Goal: Task Accomplishment & Management: Manage account settings

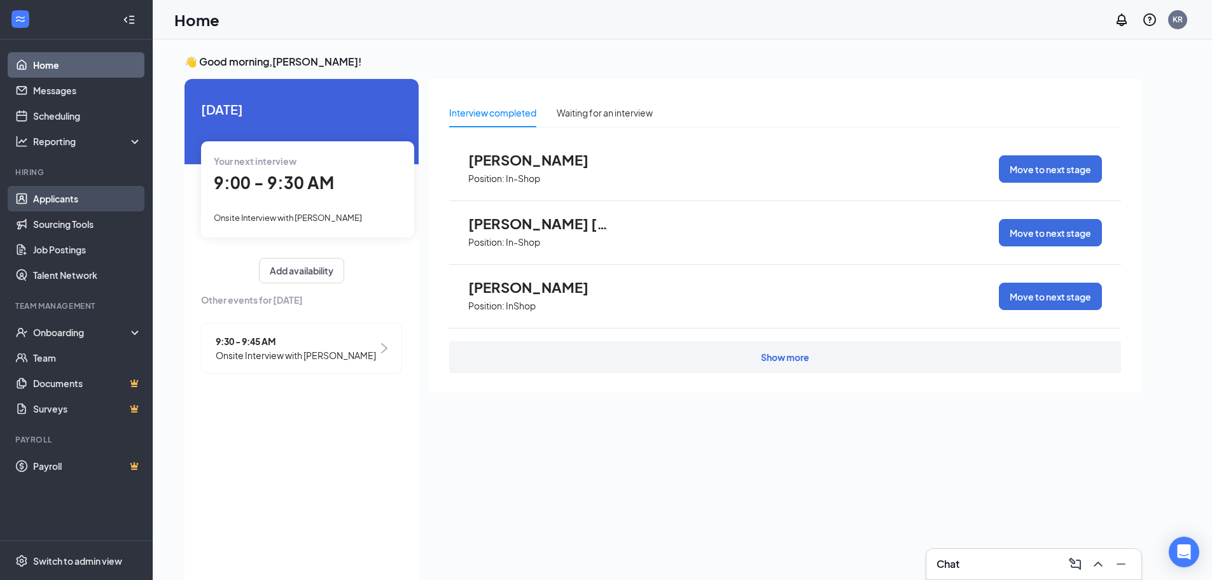
click at [52, 197] on link "Applicants" at bounding box center [87, 198] width 109 height 25
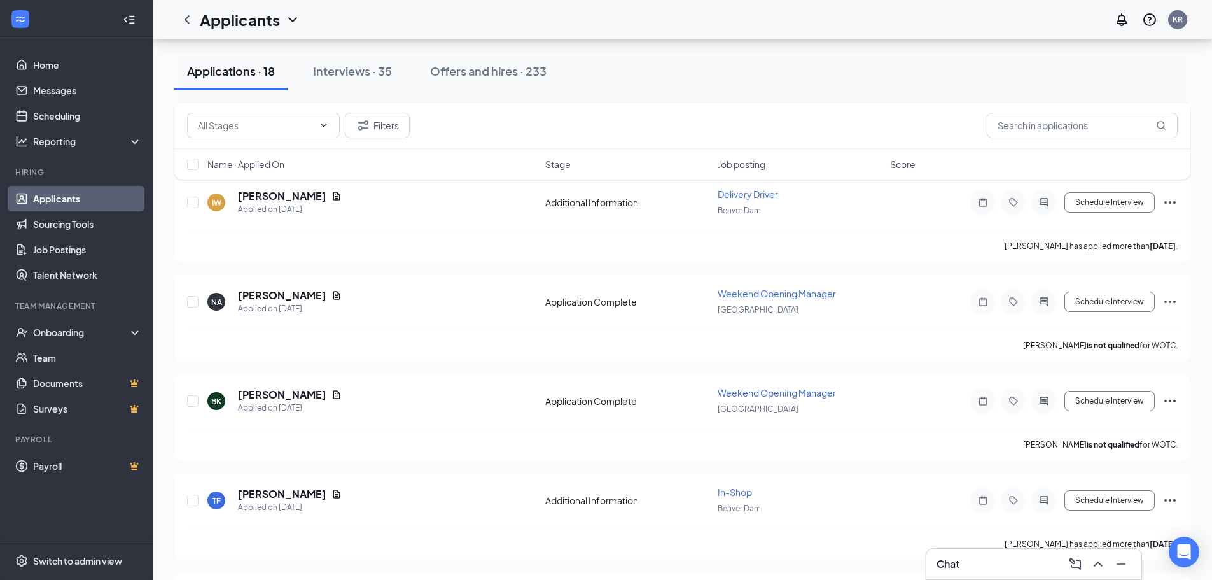
scroll to position [64, 0]
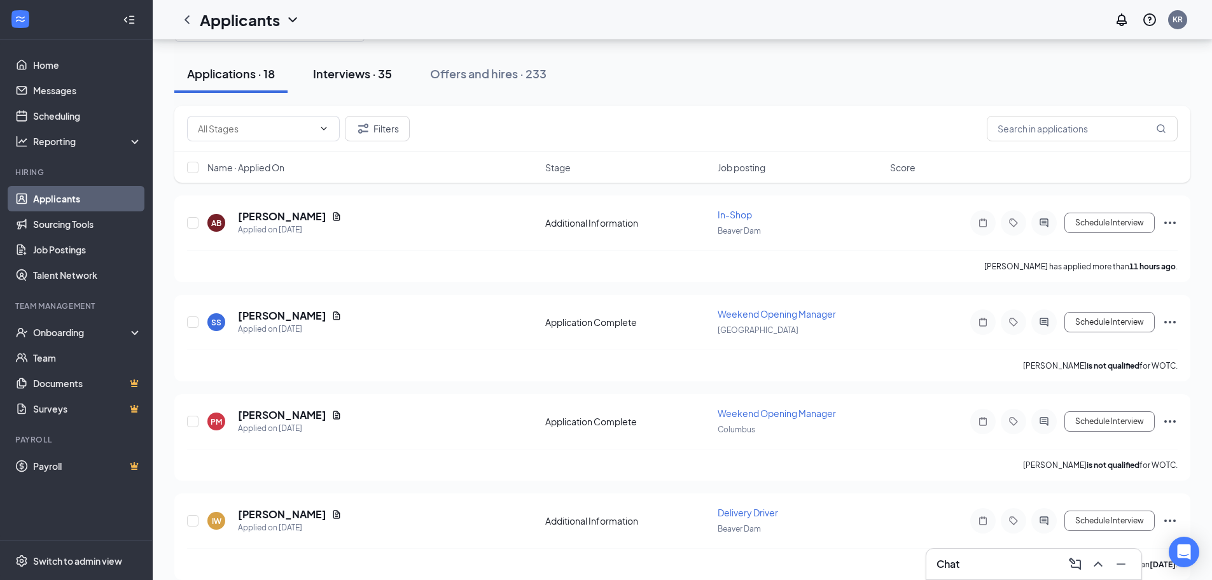
click at [358, 78] on div "Interviews · 35" at bounding box center [352, 74] width 79 height 16
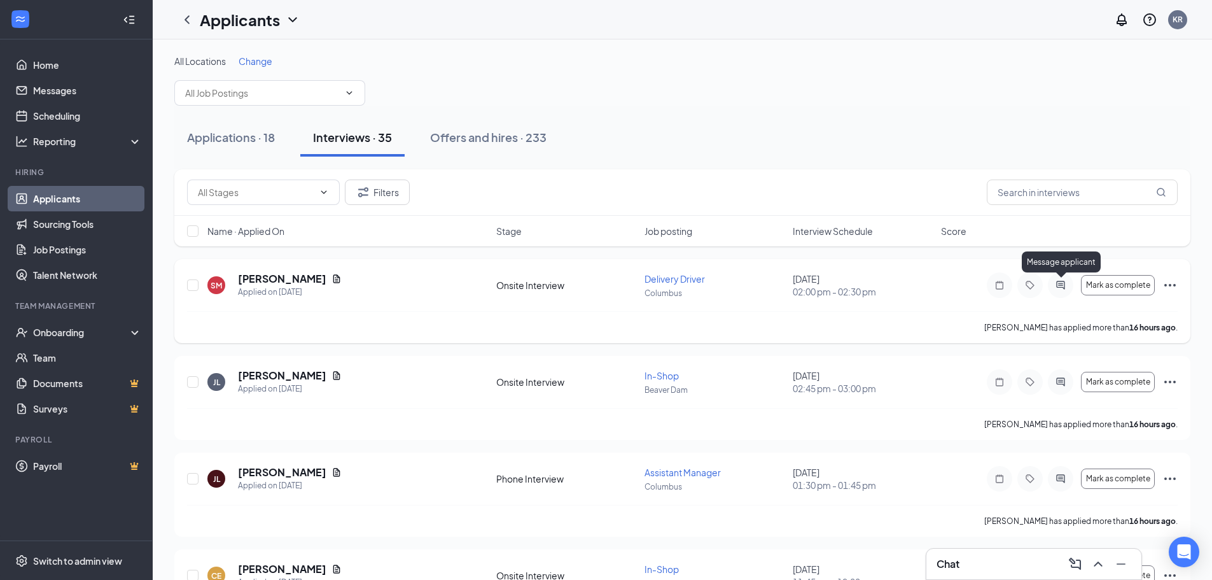
click at [1067, 283] on icon "ActiveChat" at bounding box center [1060, 285] width 15 height 10
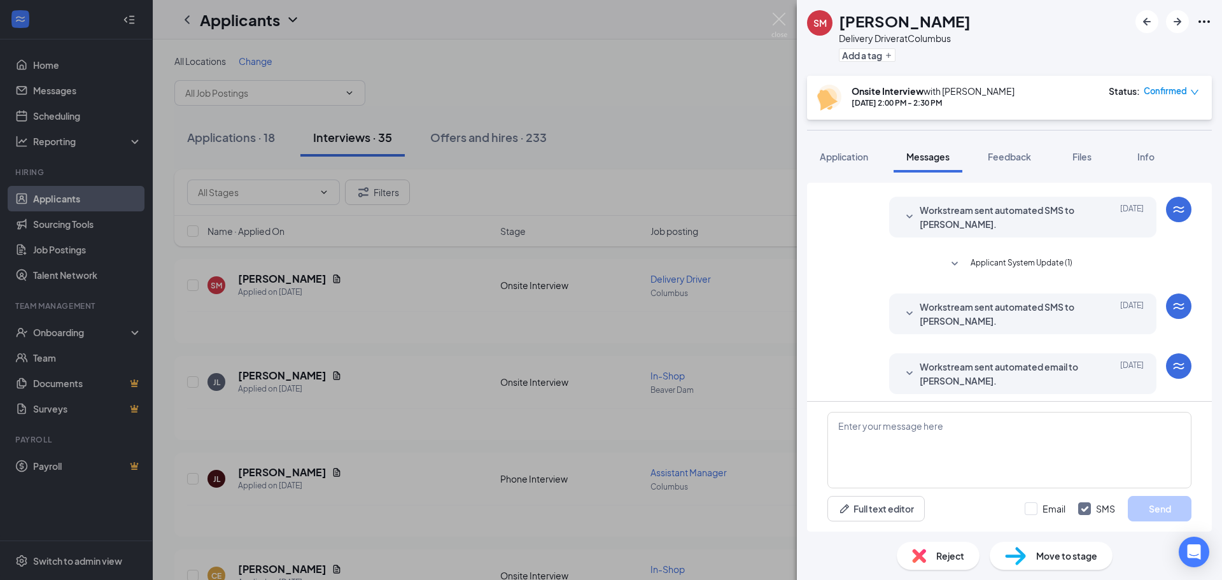
scroll to position [232, 0]
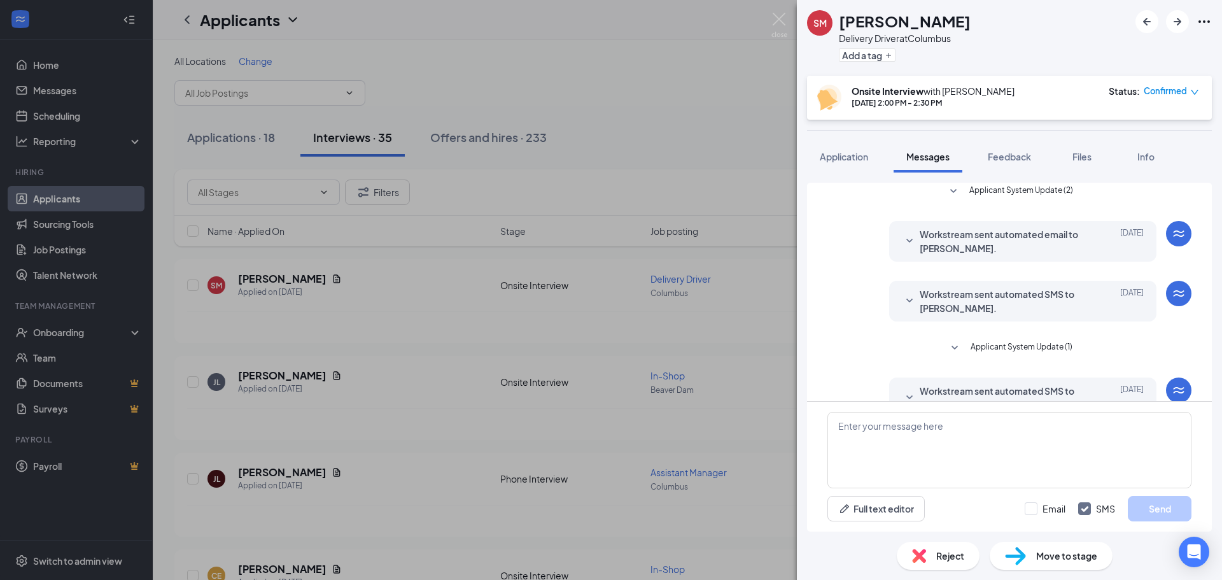
scroll to position [232, 0]
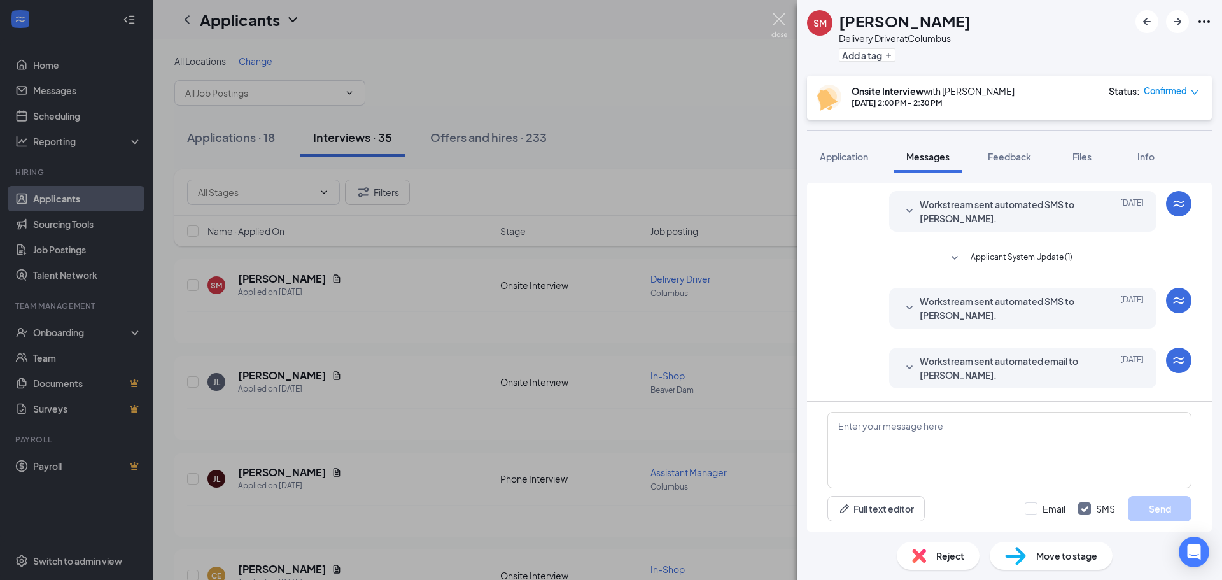
click at [776, 22] on img at bounding box center [779, 25] width 16 height 25
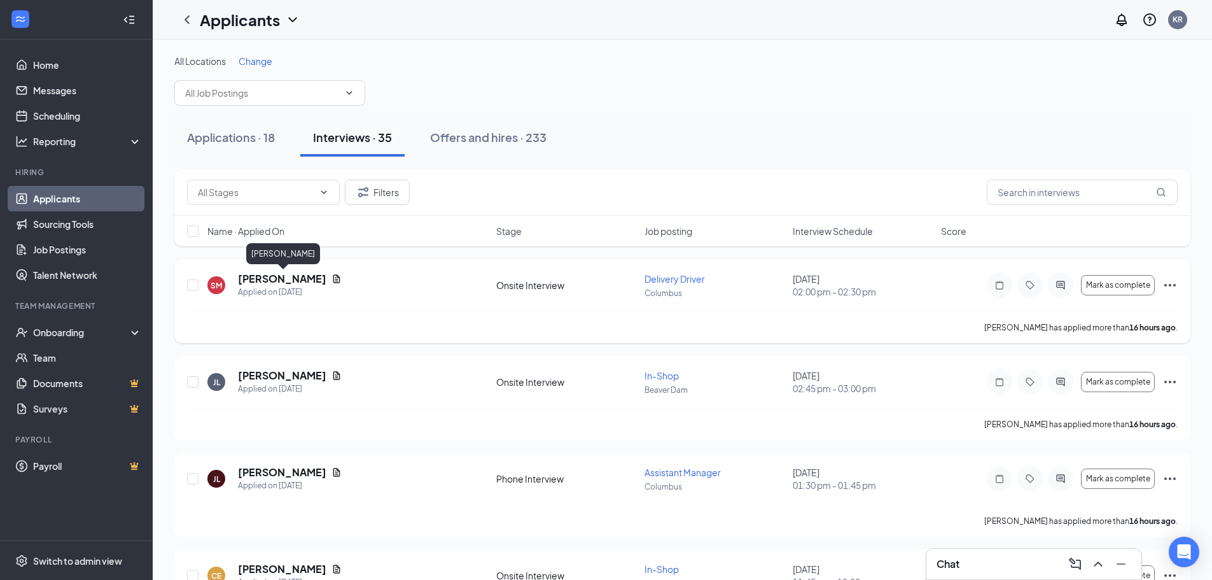
click at [274, 278] on h5 "[PERSON_NAME]" at bounding box center [282, 279] width 88 height 14
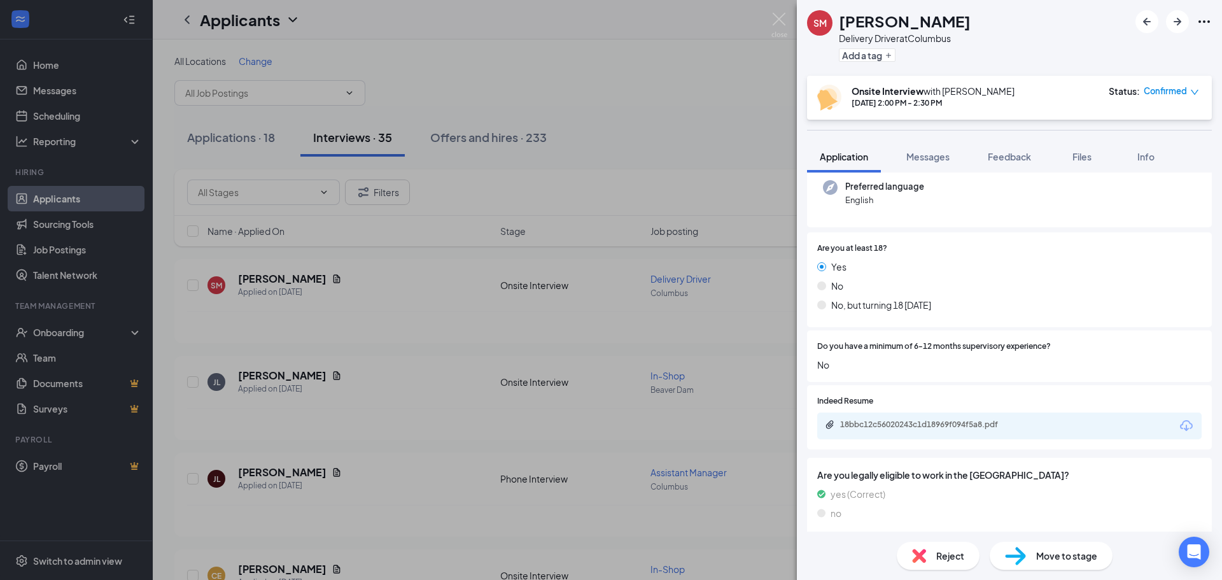
scroll to position [191, 0]
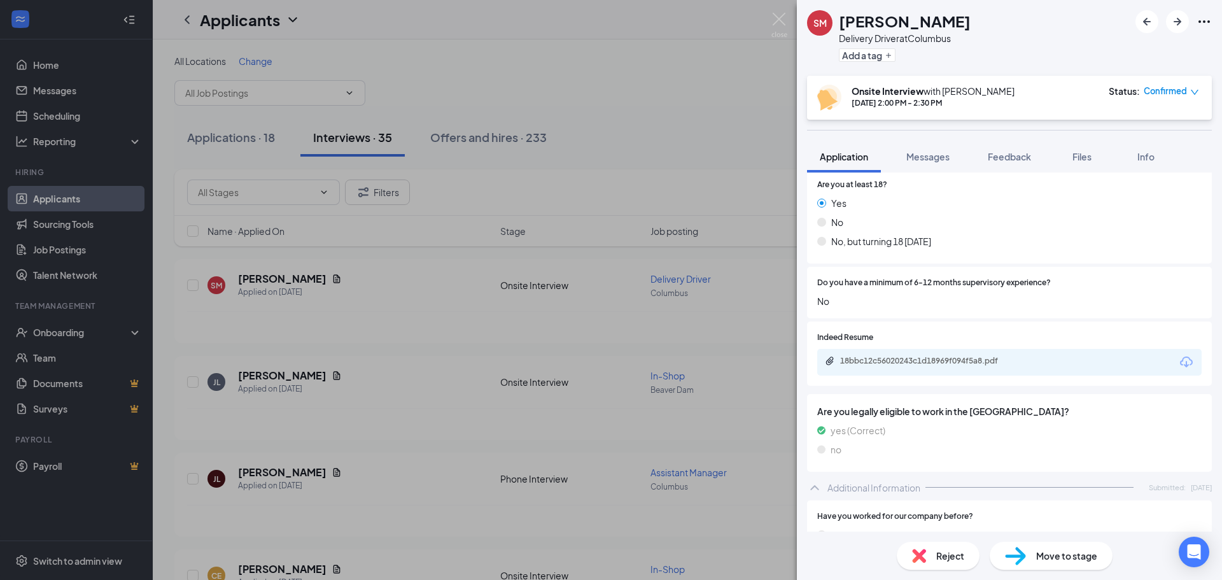
click at [927, 354] on div "18bbc12c56020243c1d18969f094f5a8.pdf" at bounding box center [1009, 362] width 384 height 27
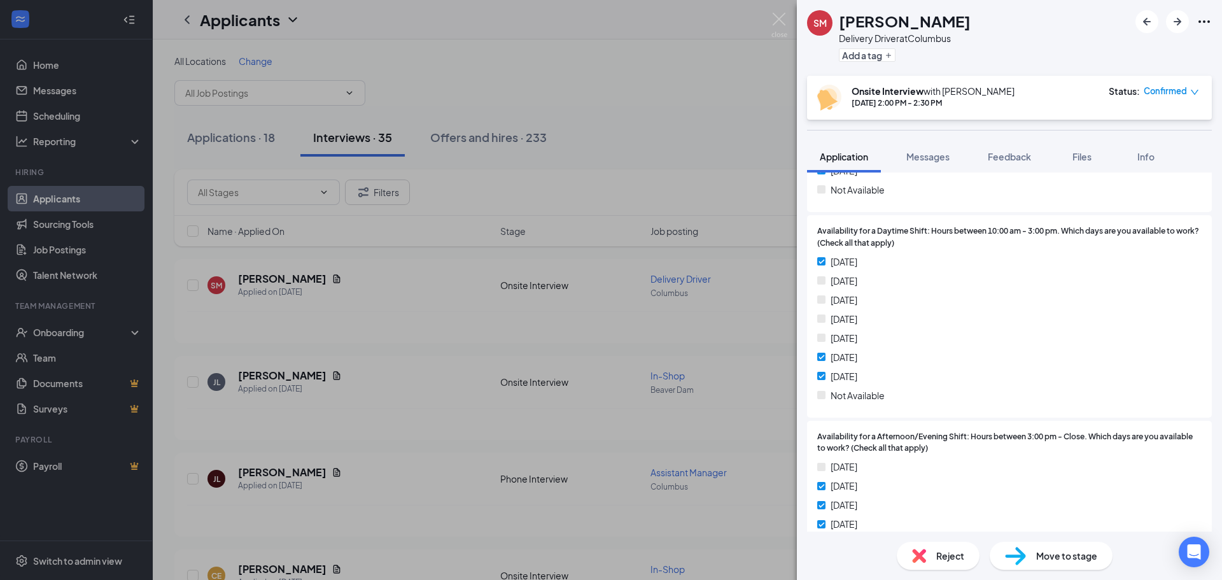
scroll to position [1371, 0]
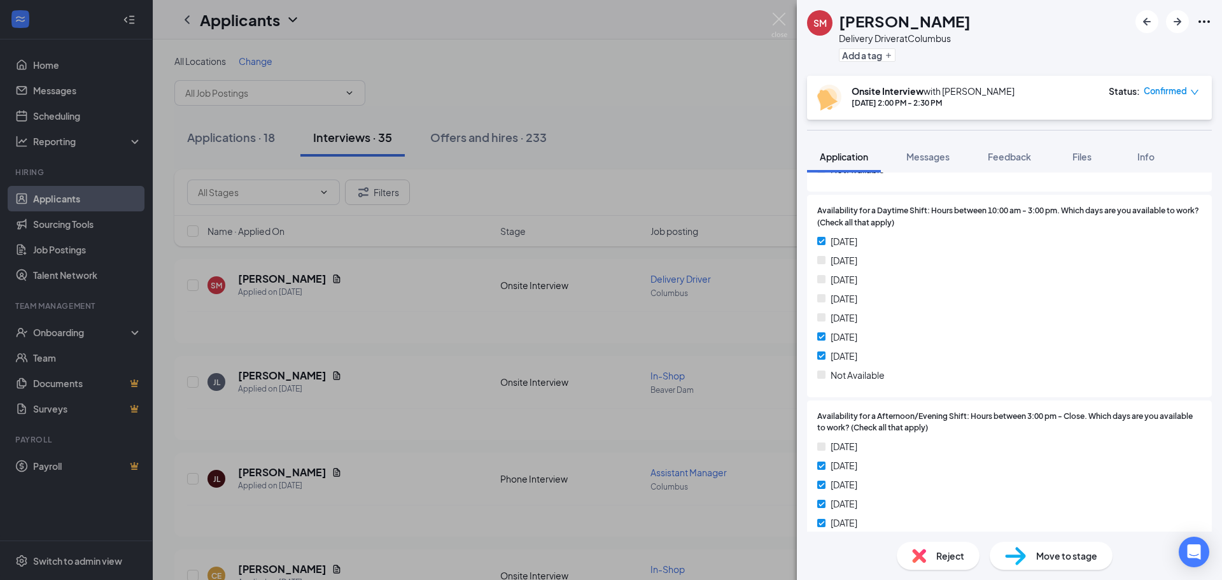
click at [820, 442] on img at bounding box center [821, 446] width 8 height 8
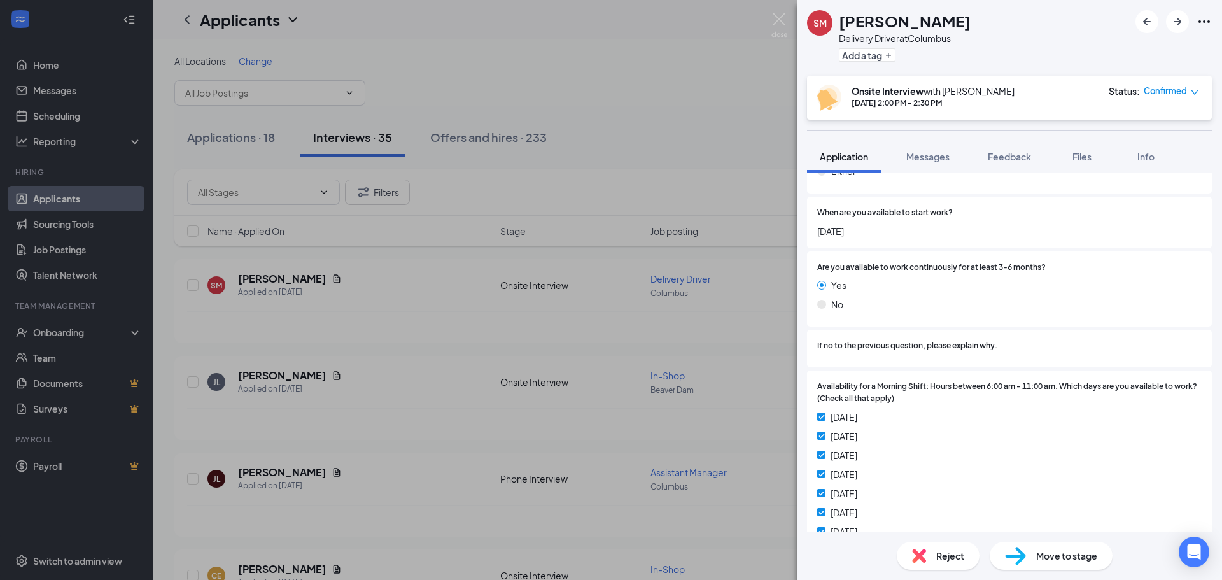
scroll to position [989, 0]
click at [781, 24] on img at bounding box center [779, 25] width 16 height 25
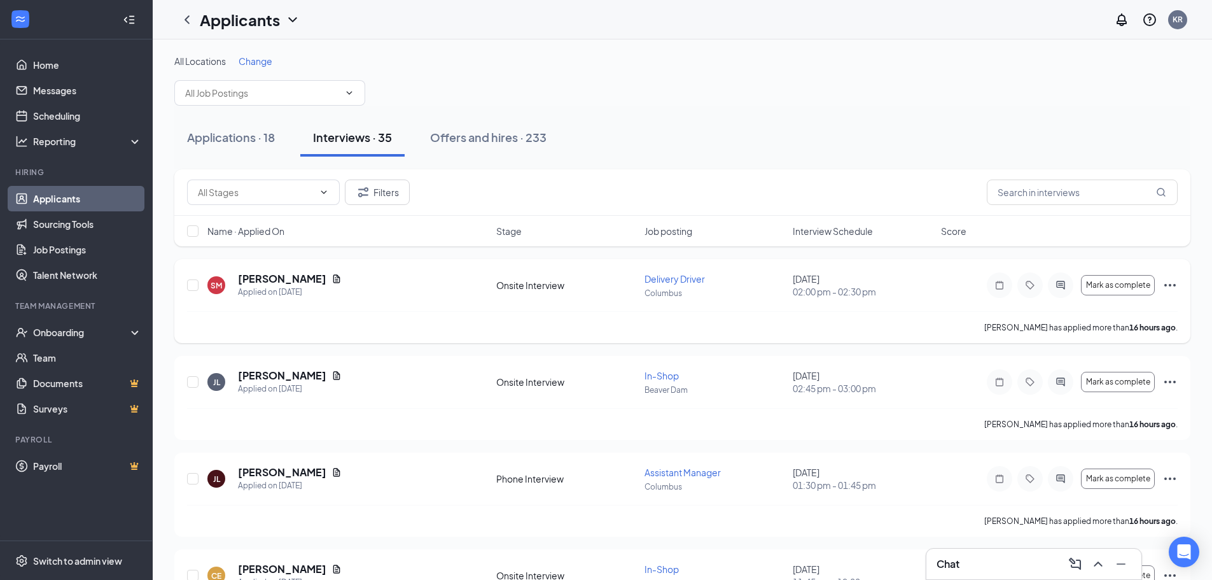
click at [1059, 283] on icon "ActiveChat" at bounding box center [1060, 285] width 8 height 8
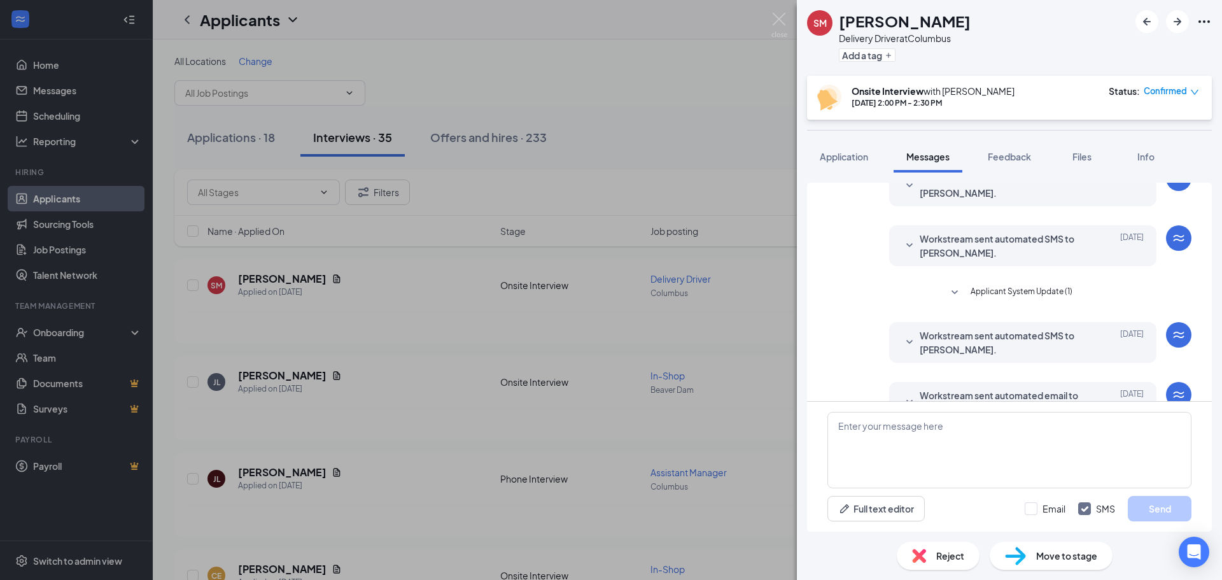
scroll to position [232, 0]
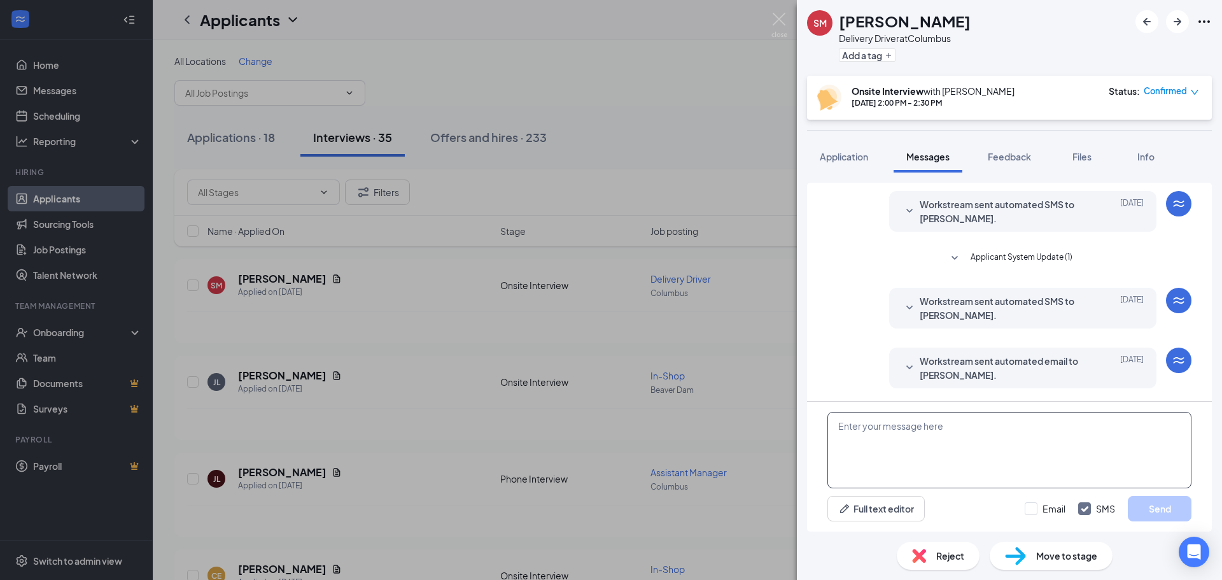
click at [972, 445] on textarea at bounding box center [1009, 450] width 364 height 76
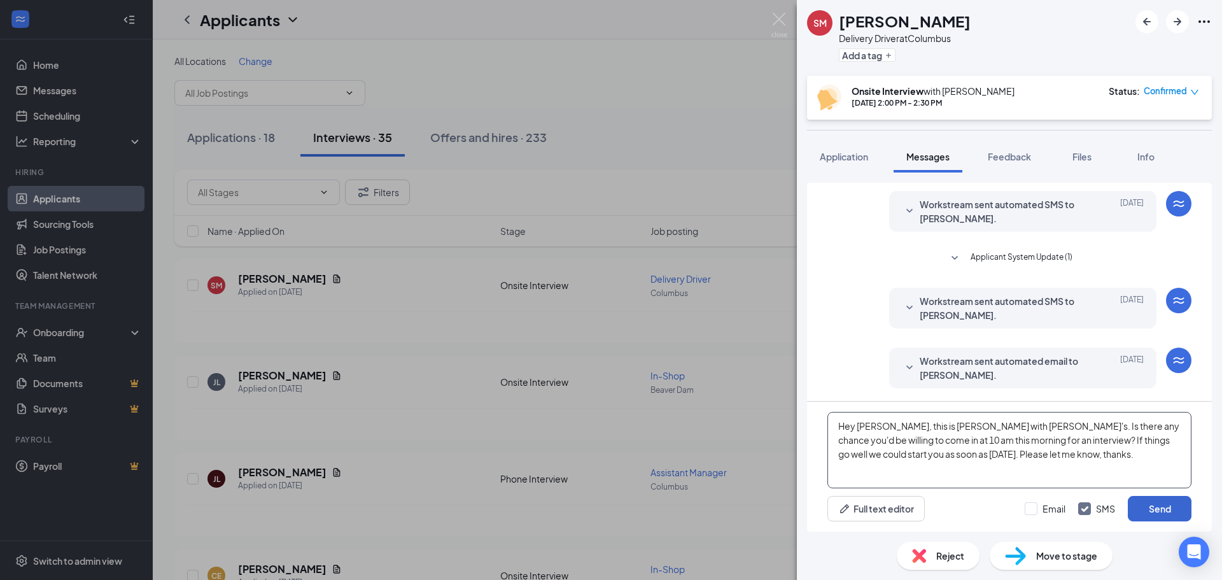
type textarea "Hey [PERSON_NAME], this is [PERSON_NAME] with [PERSON_NAME]'s. Is there any cha…"
click at [1152, 510] on button "Send" at bounding box center [1160, 508] width 64 height 25
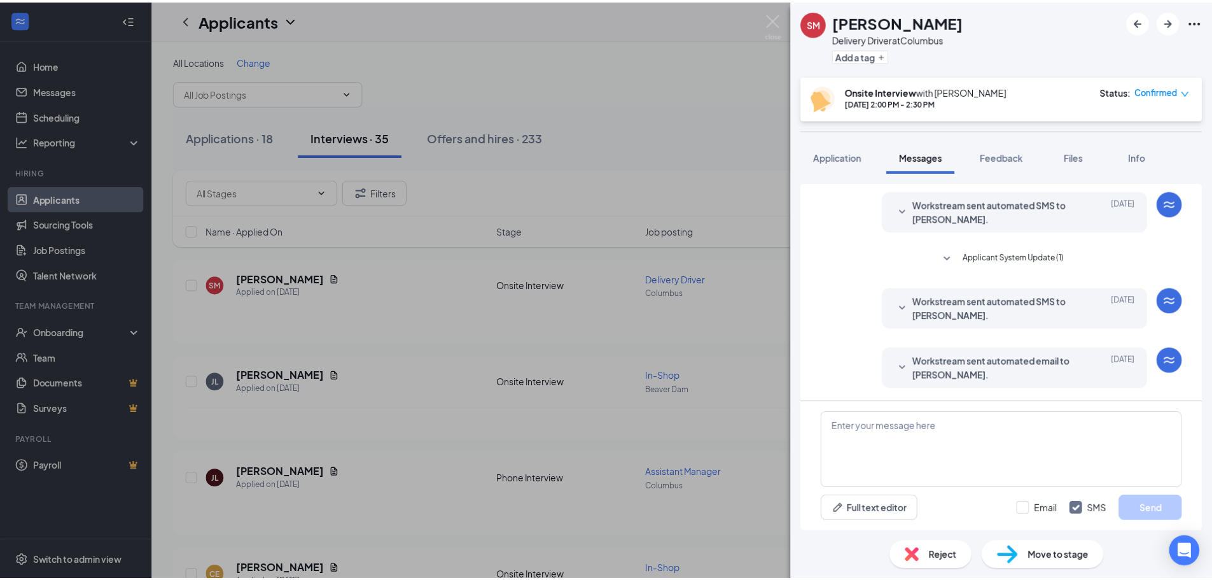
scroll to position [356, 0]
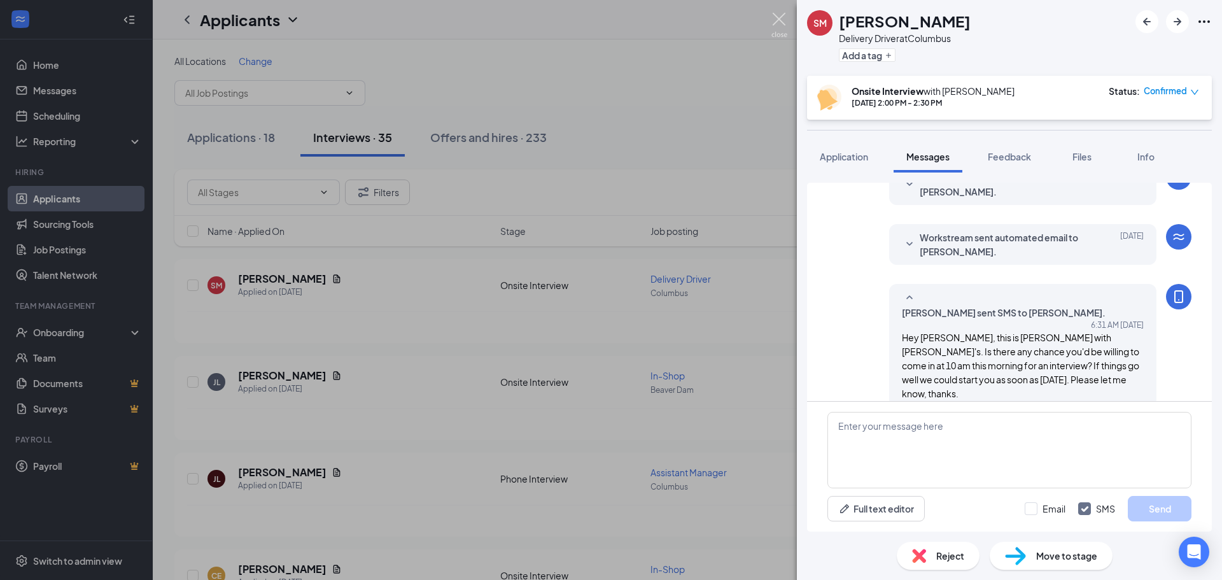
click at [780, 17] on img at bounding box center [779, 25] width 16 height 25
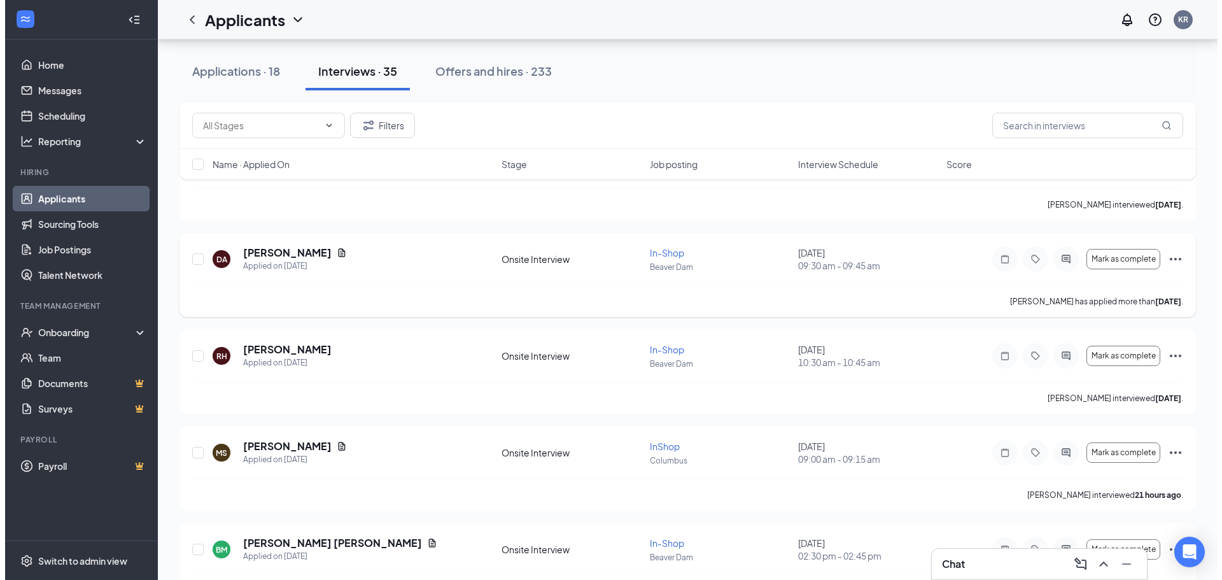
scroll to position [636, 0]
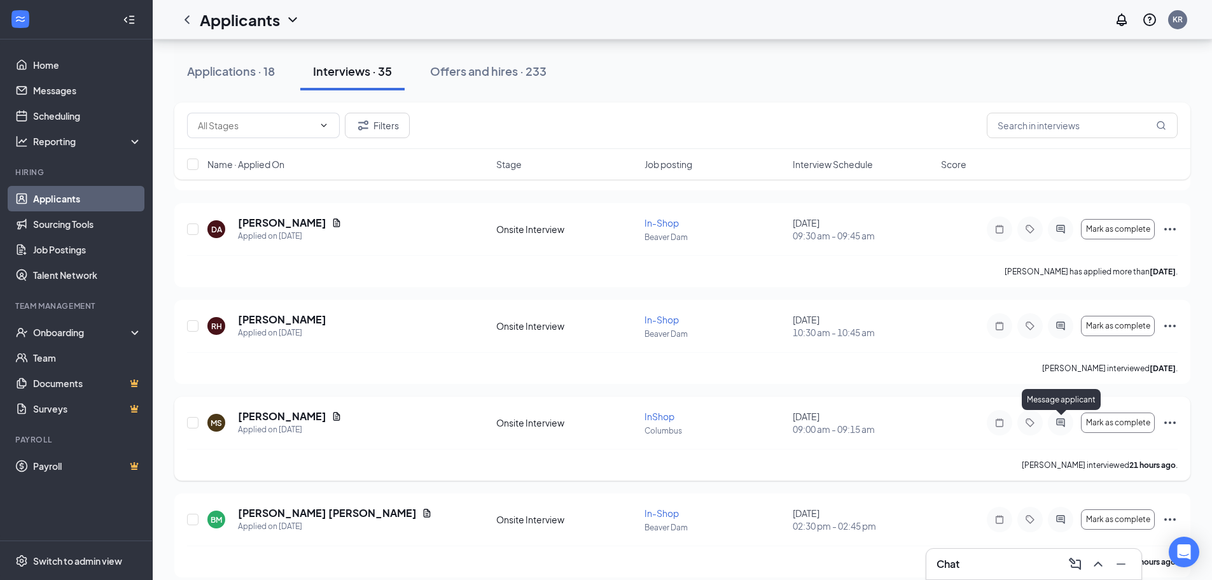
click at [1062, 418] on icon "ActiveChat" at bounding box center [1060, 422] width 15 height 10
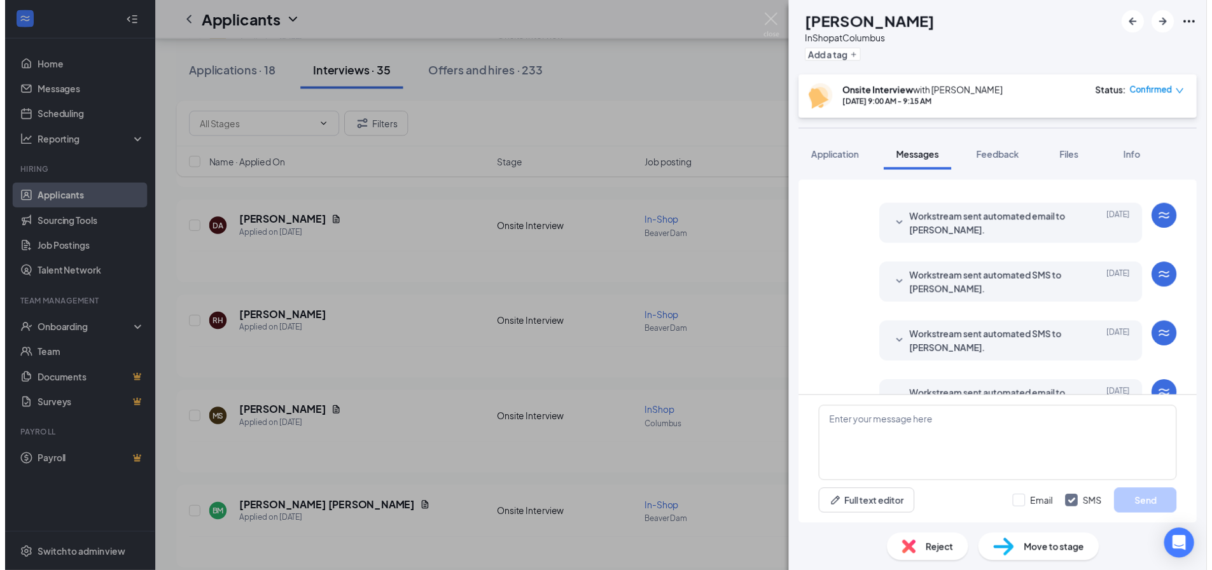
scroll to position [323, 0]
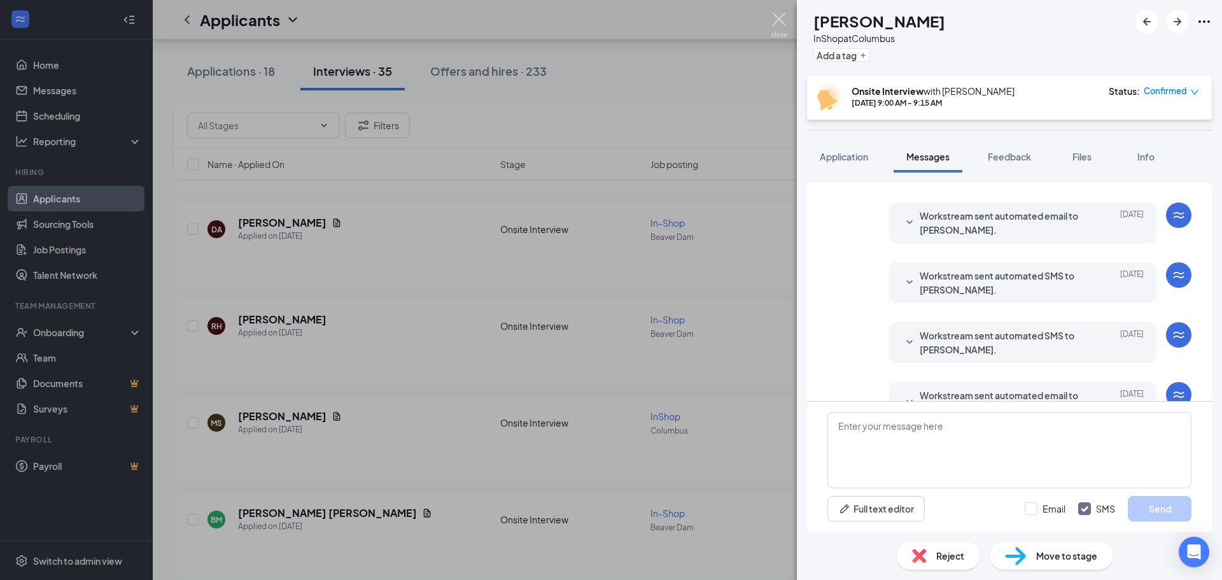
click at [775, 15] on img at bounding box center [779, 25] width 16 height 25
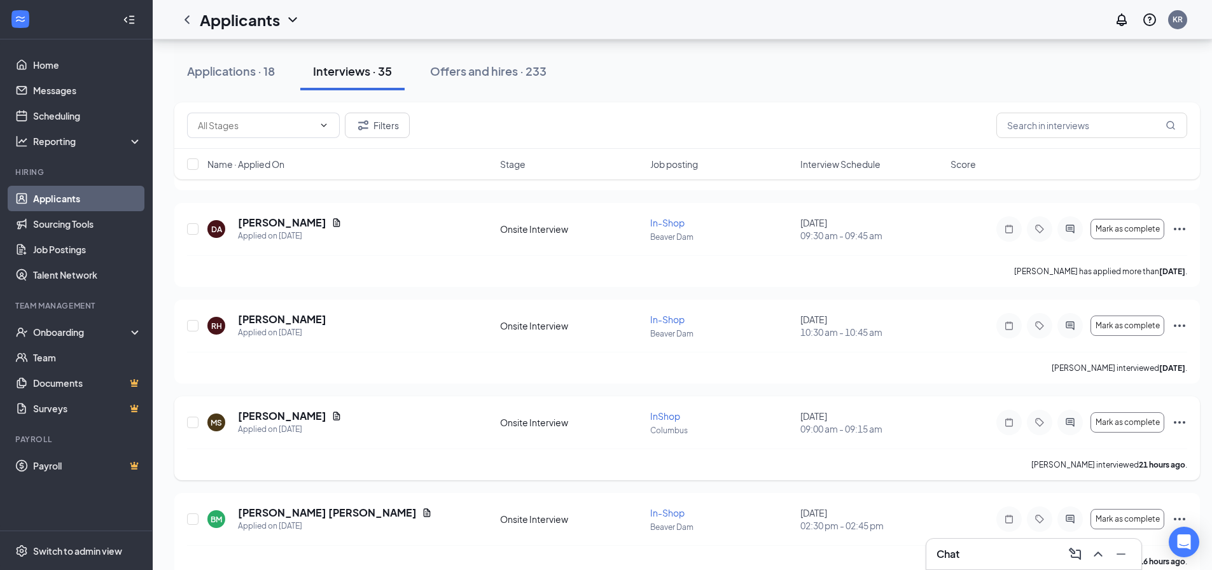
click at [1180, 421] on icon "Ellipses" at bounding box center [1179, 422] width 15 height 15
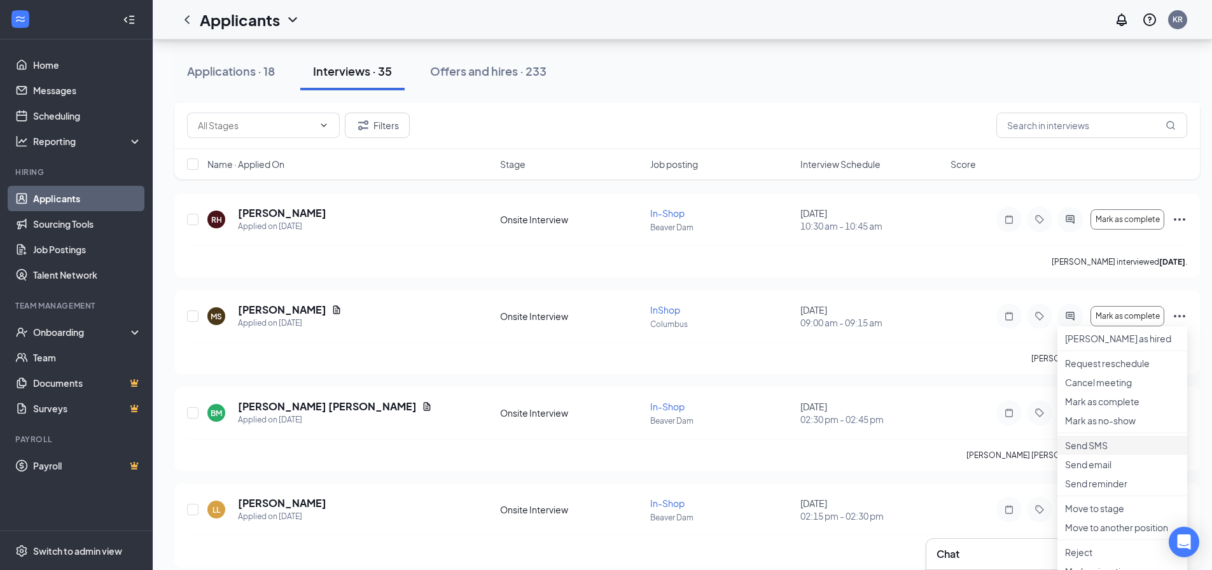
scroll to position [827, 0]
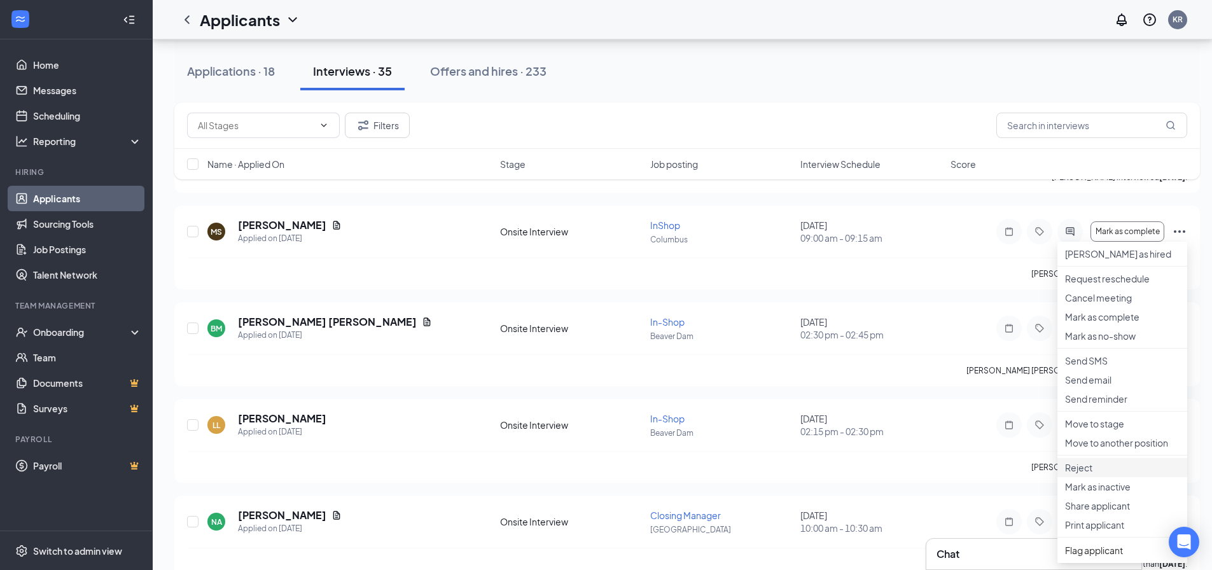
click at [1096, 474] on p "Reject" at bounding box center [1122, 467] width 115 height 13
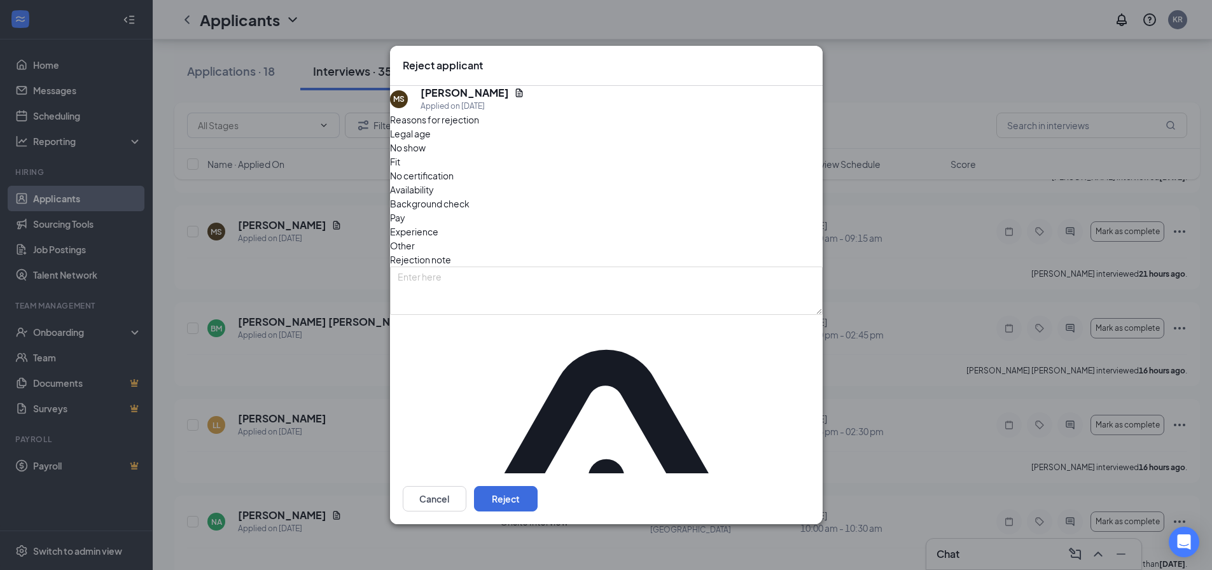
click at [426, 155] on span "No show" at bounding box center [408, 148] width 36 height 14
click at [538, 486] on button "Reject" at bounding box center [506, 498] width 64 height 25
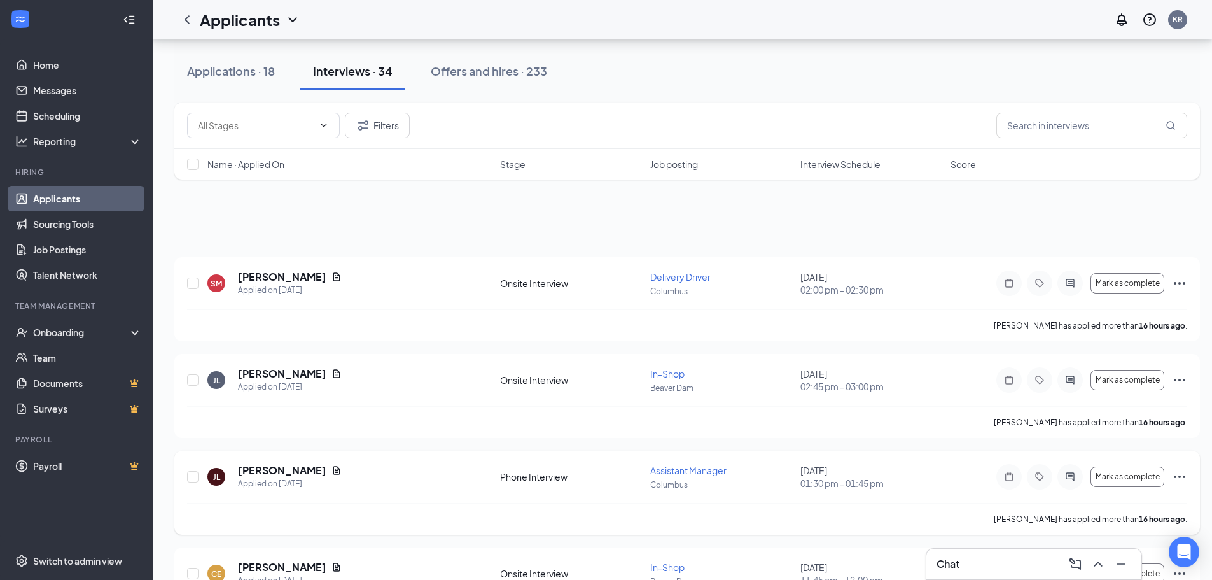
scroll to position [0, 0]
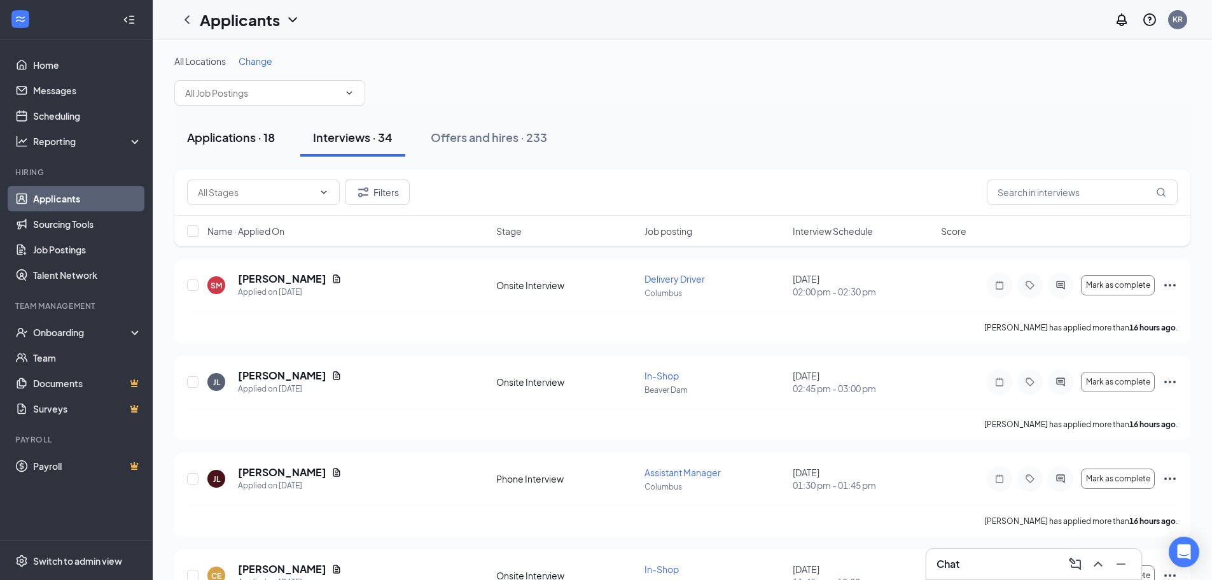
click at [217, 142] on div "Applications · 18" at bounding box center [231, 137] width 88 height 16
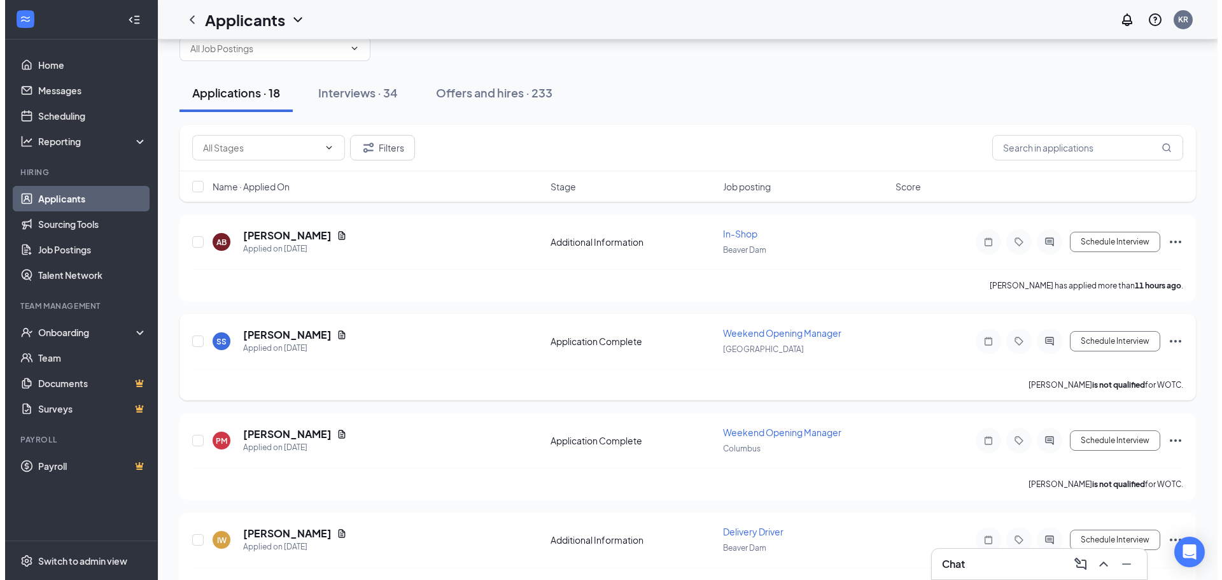
scroll to position [64, 0]
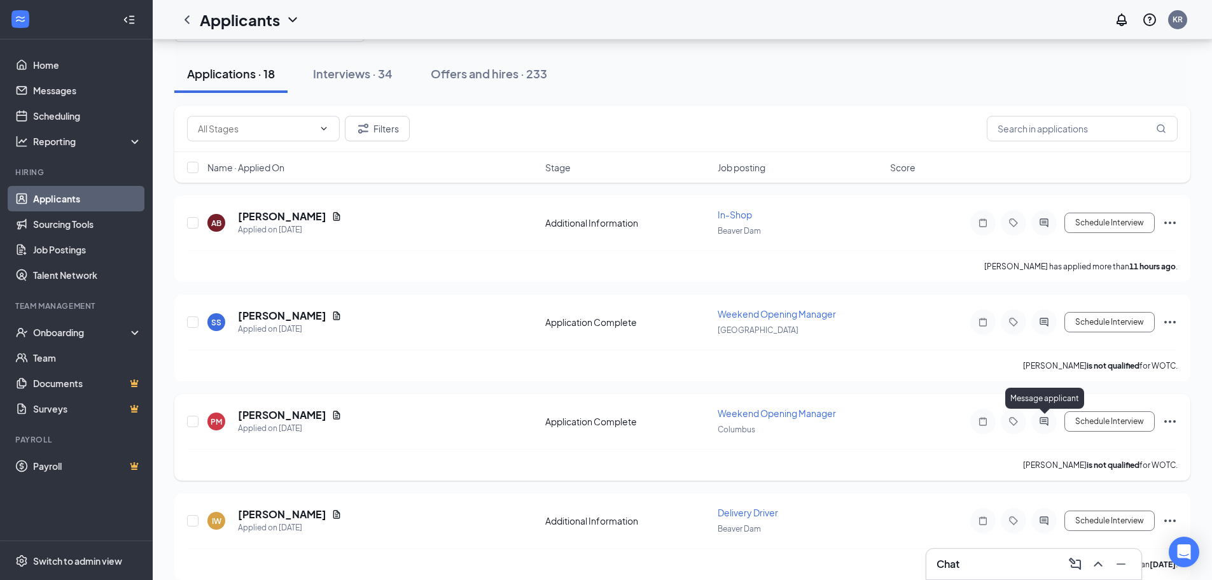
click at [1042, 420] on icon "ActiveChat" at bounding box center [1044, 421] width 8 height 8
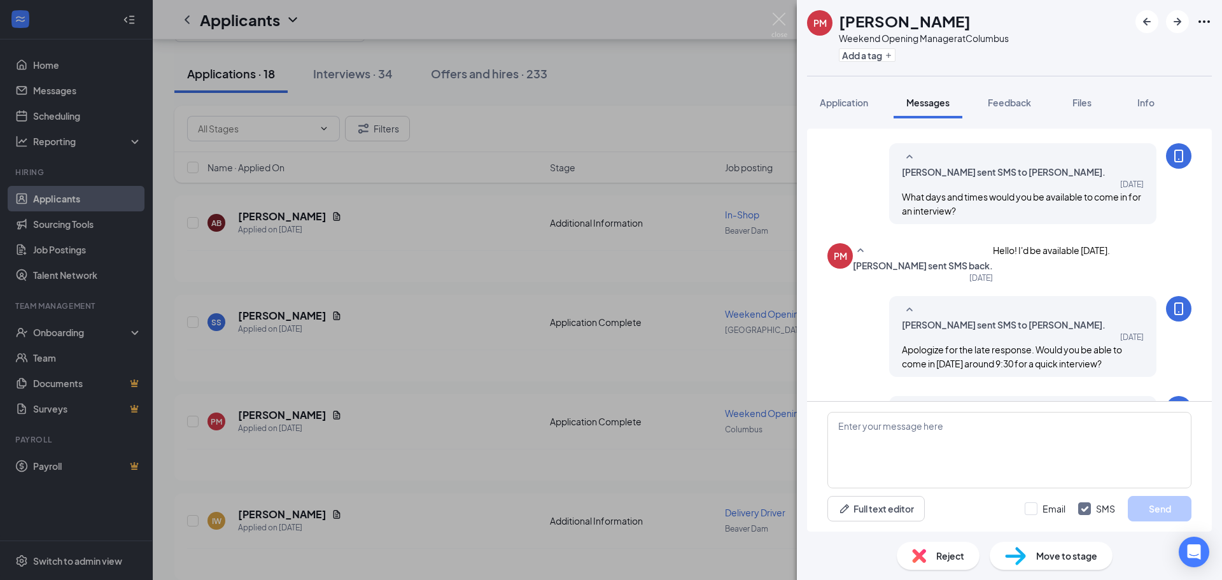
scroll to position [121, 0]
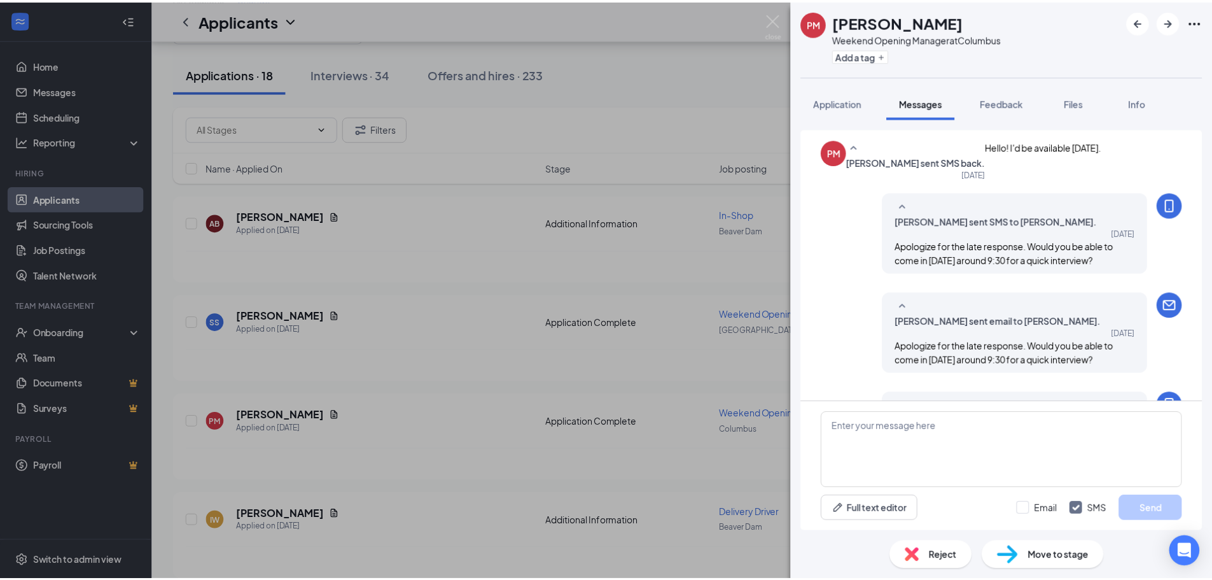
scroll to position [312, 0]
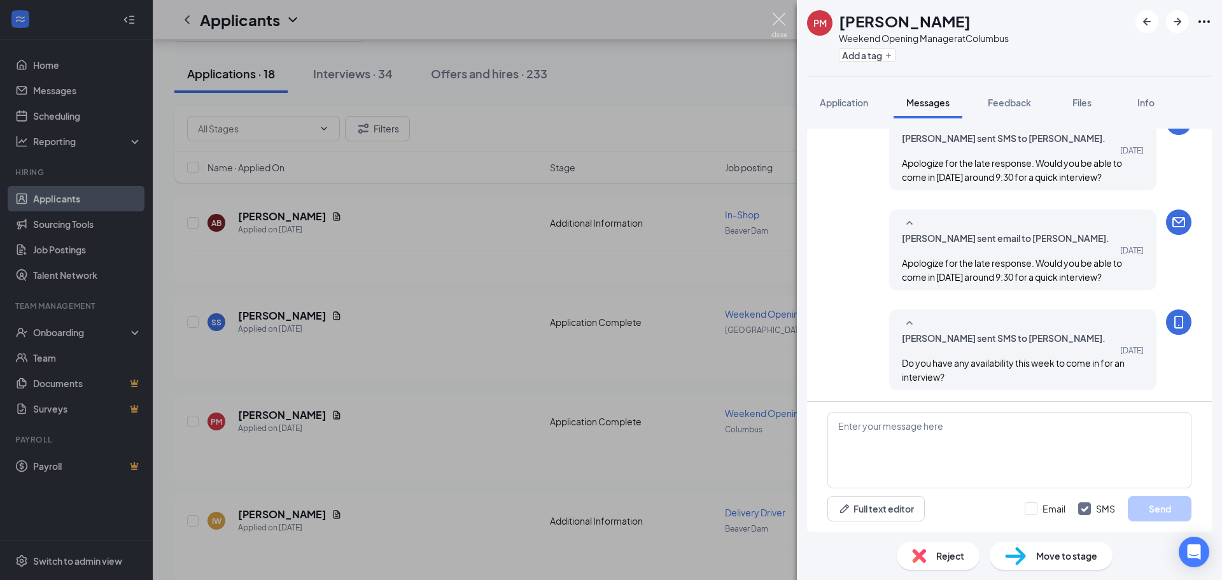
click at [778, 15] on img at bounding box center [779, 25] width 16 height 25
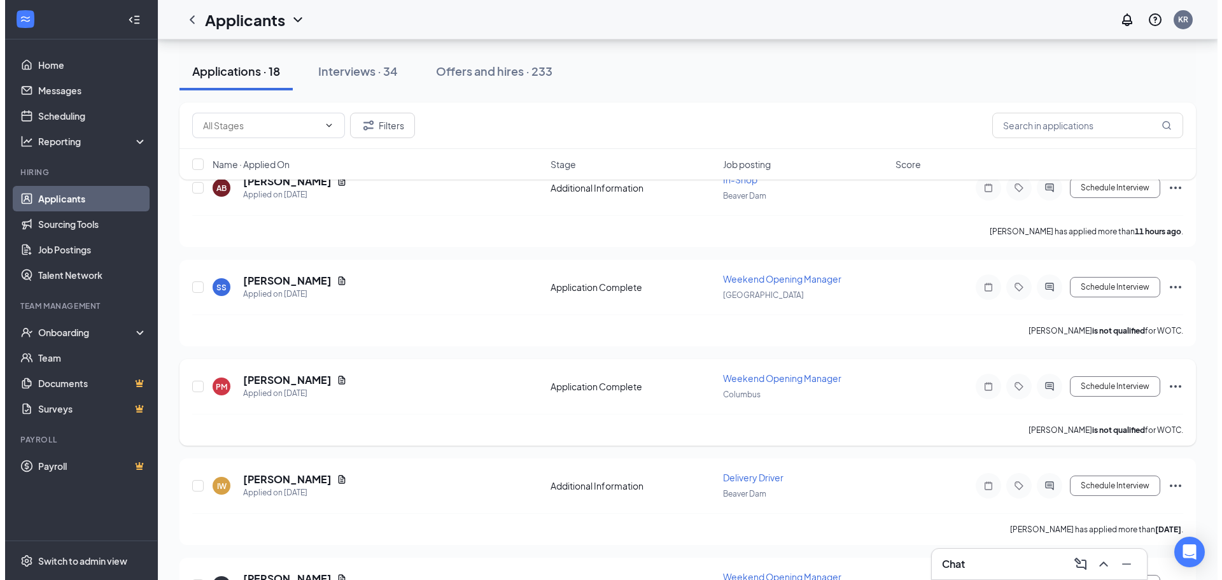
scroll to position [127, 0]
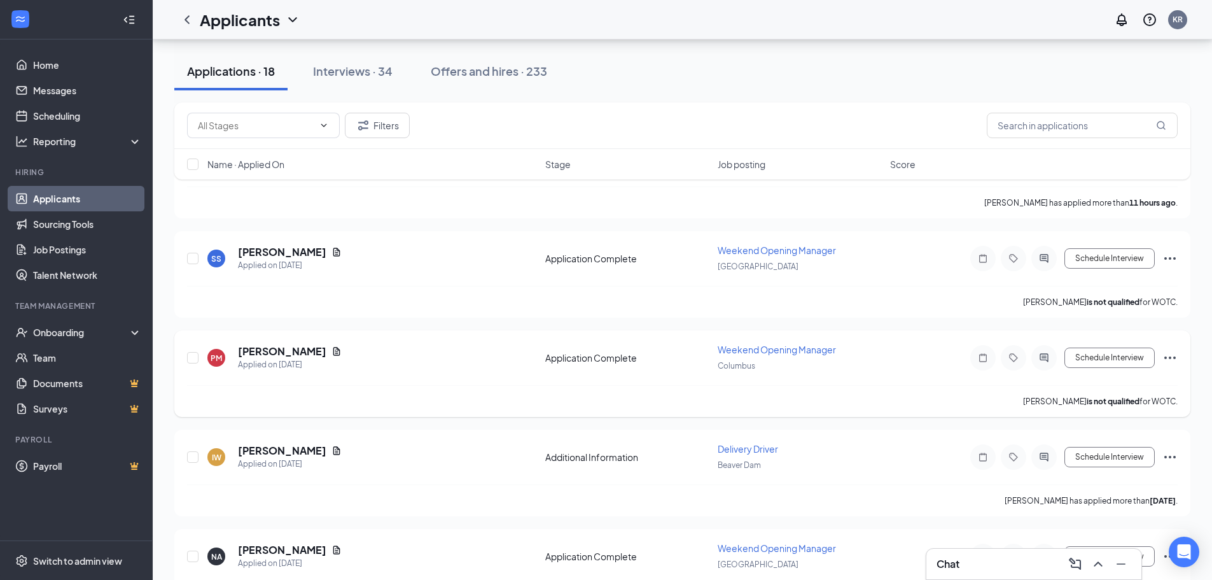
click at [1051, 353] on icon "ActiveChat" at bounding box center [1044, 358] width 15 height 10
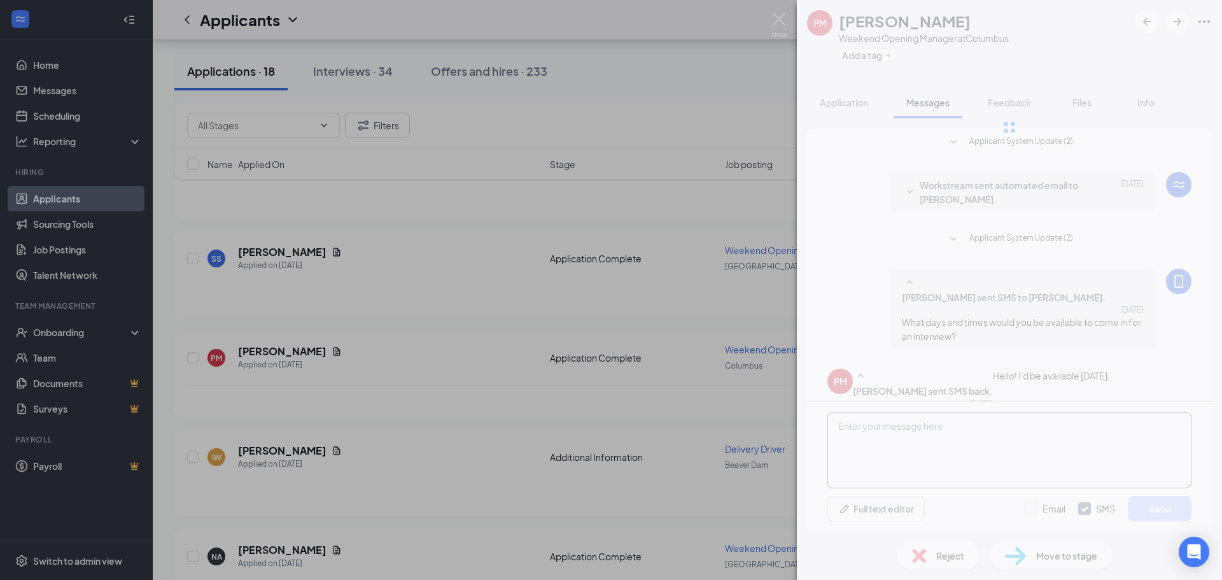
scroll to position [312, 0]
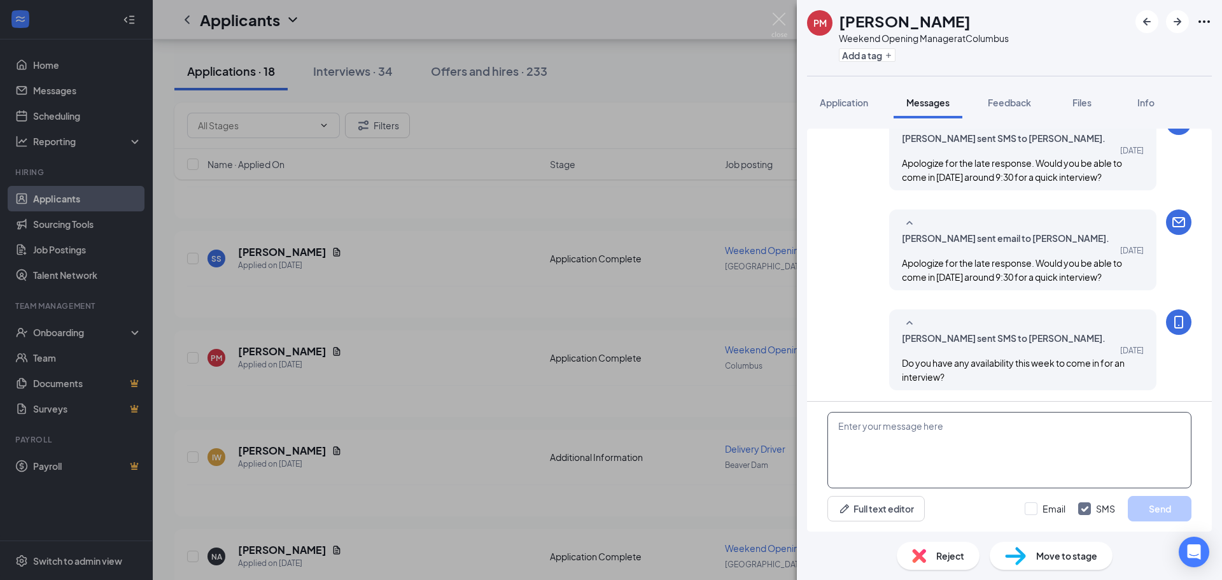
click at [955, 435] on textarea at bounding box center [1009, 450] width 364 height 76
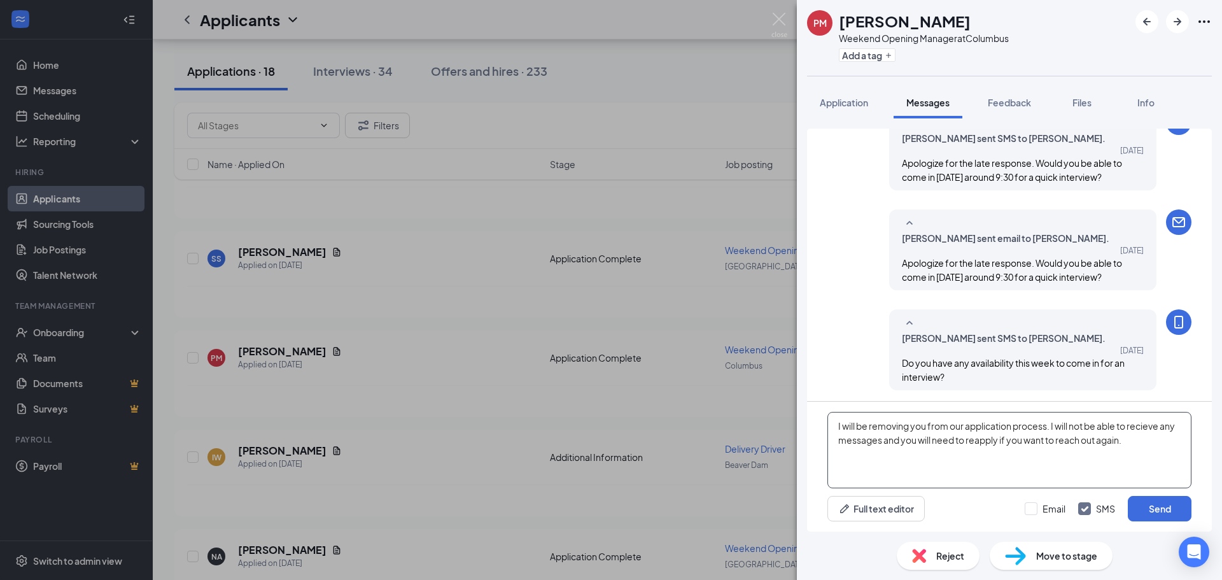
click at [1160, 427] on textarea "I will be removing you from our application process. I will not be able to reci…" at bounding box center [1009, 450] width 364 height 76
click at [1137, 445] on textarea "I will be removing you from our application process. I will not be able to rece…" at bounding box center [1009, 450] width 364 height 76
type textarea "I will be removing you from our application process. I will not be able to rece…"
click at [1161, 506] on button "Send" at bounding box center [1160, 508] width 64 height 25
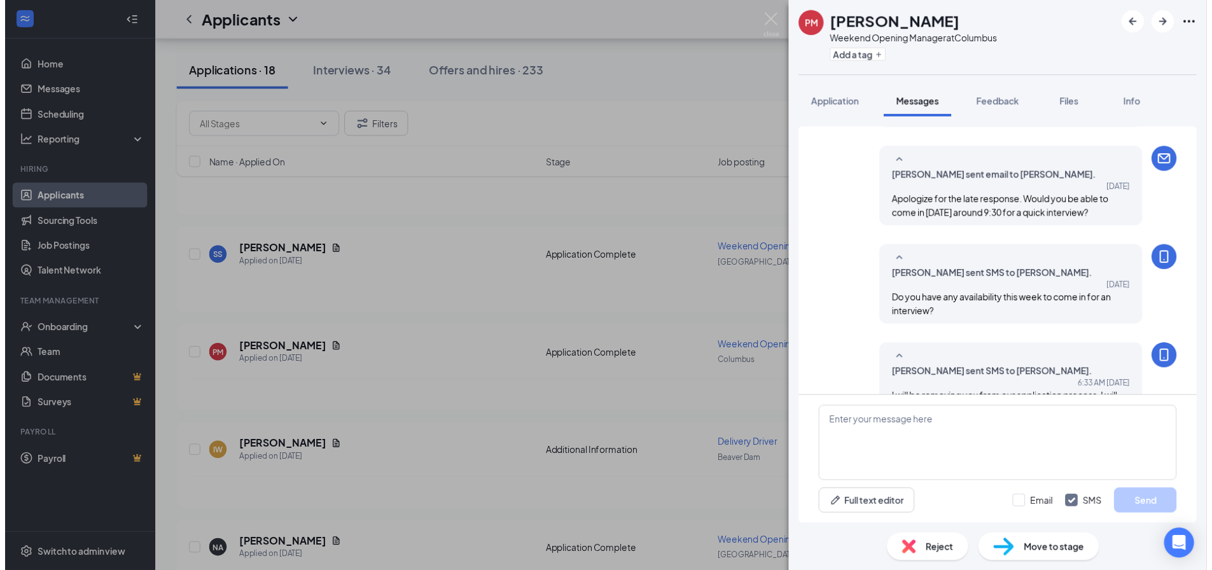
scroll to position [421, 0]
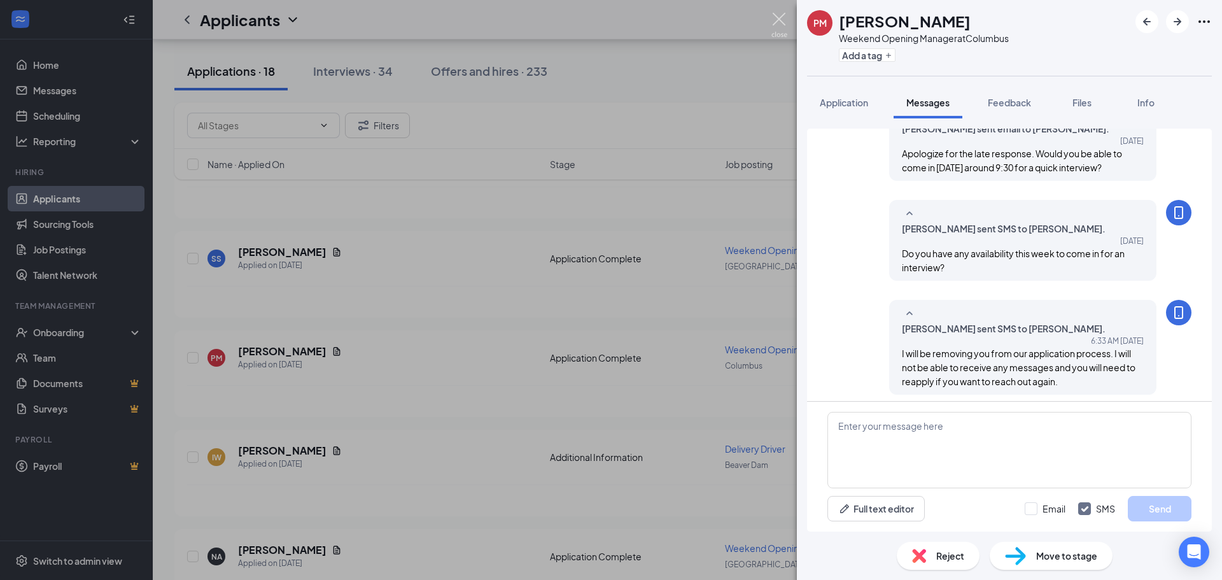
click at [775, 16] on img at bounding box center [779, 25] width 16 height 25
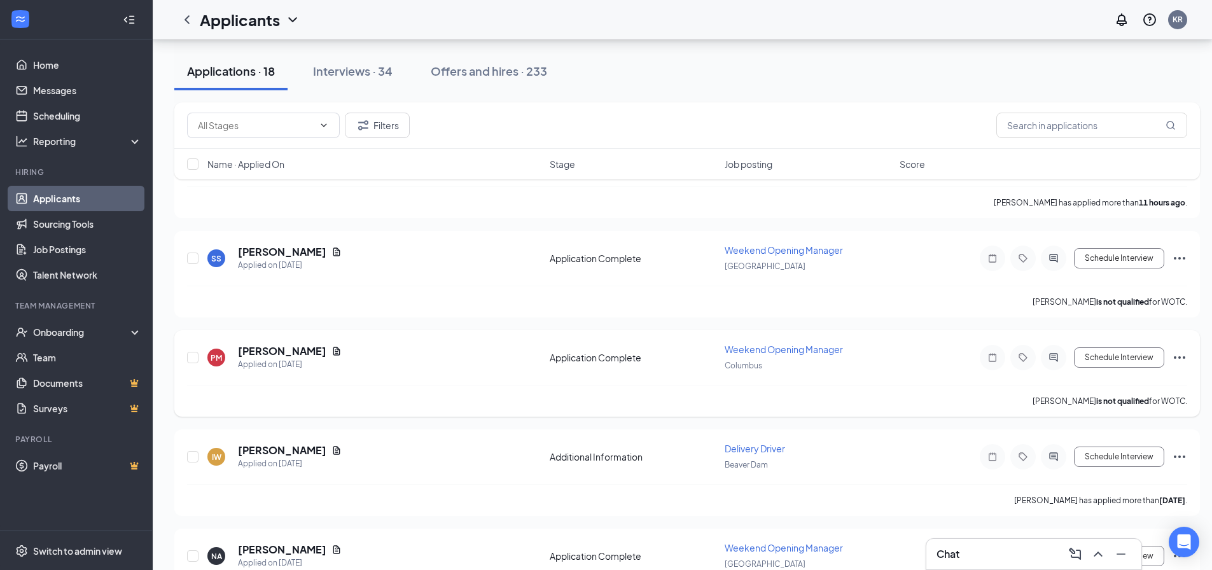
click at [1179, 360] on icon "Ellipses" at bounding box center [1179, 357] width 15 height 15
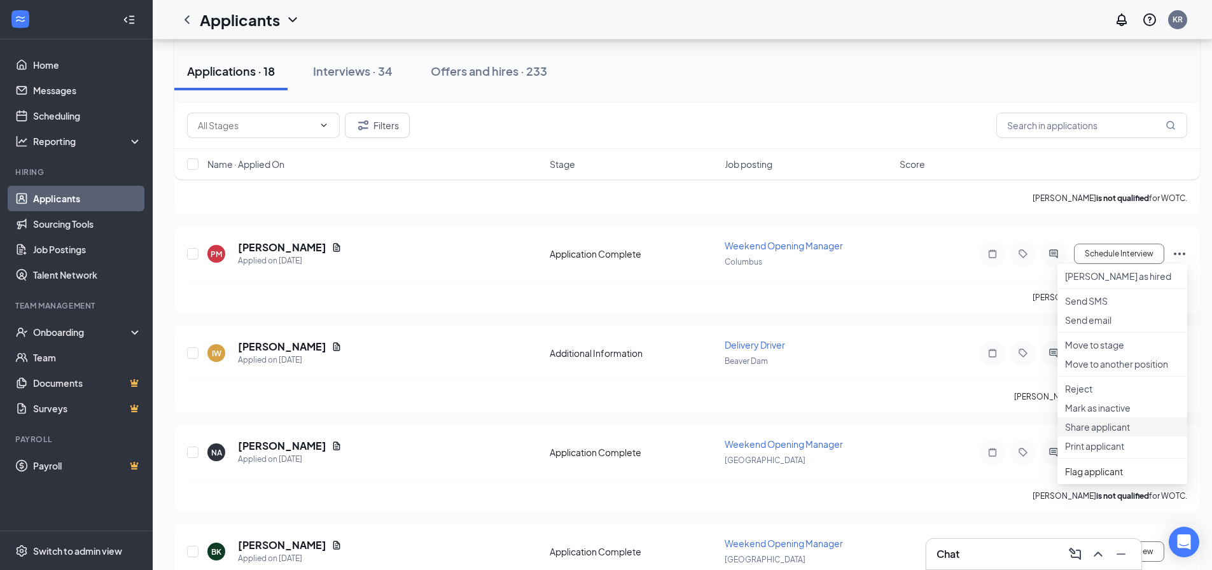
scroll to position [255, 0]
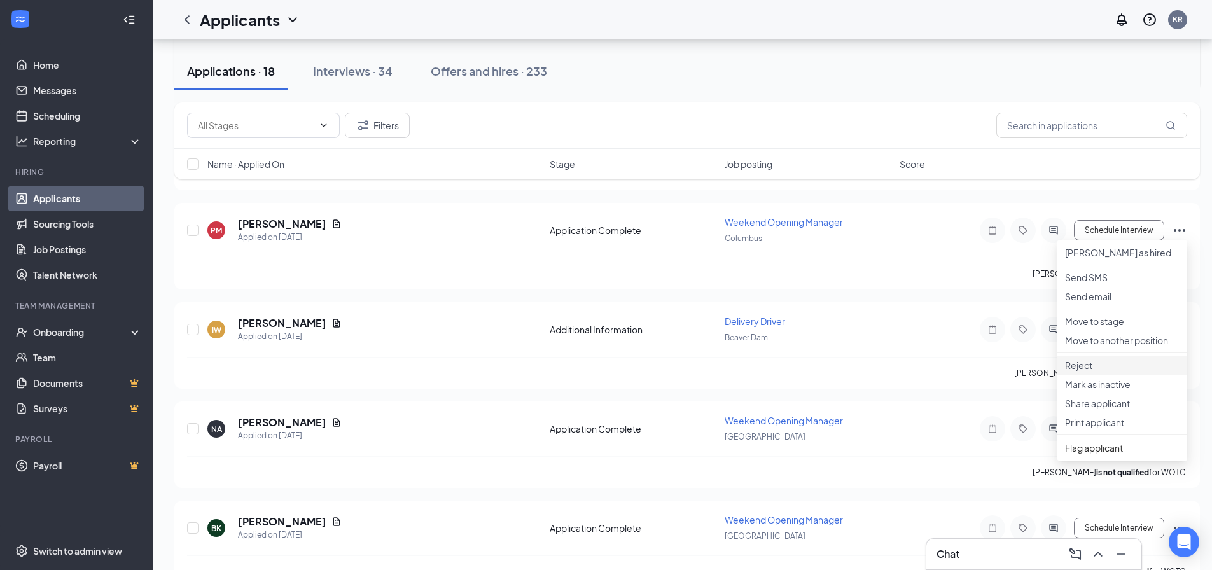
click at [1089, 372] on p "Reject" at bounding box center [1122, 365] width 115 height 13
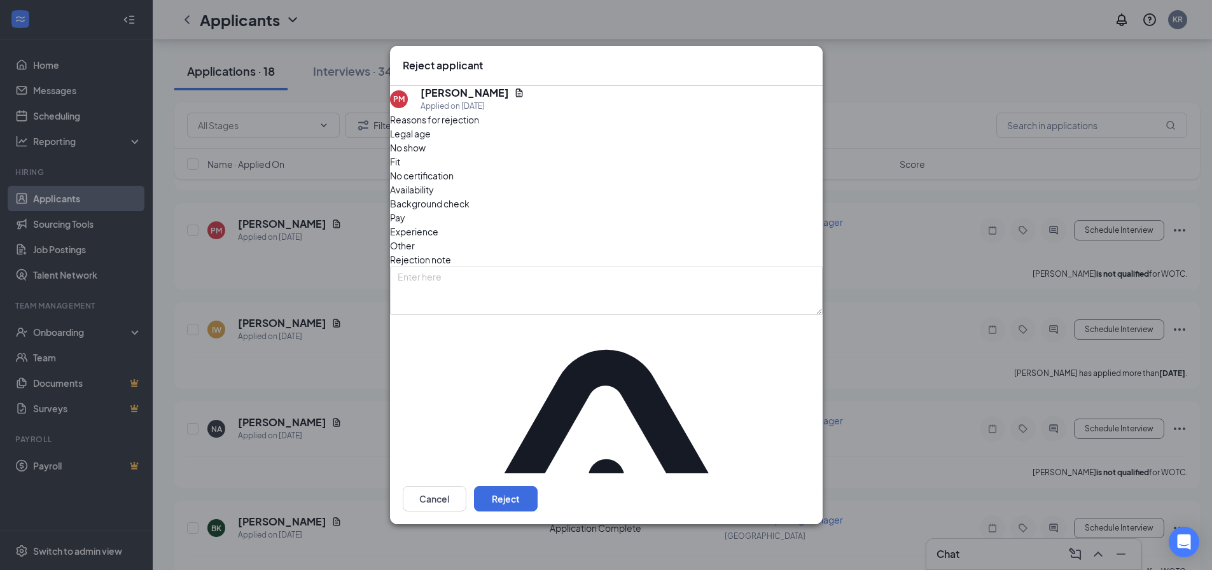
click at [426, 155] on span "No show" at bounding box center [408, 148] width 36 height 14
click at [538, 486] on button "Reject" at bounding box center [506, 498] width 64 height 25
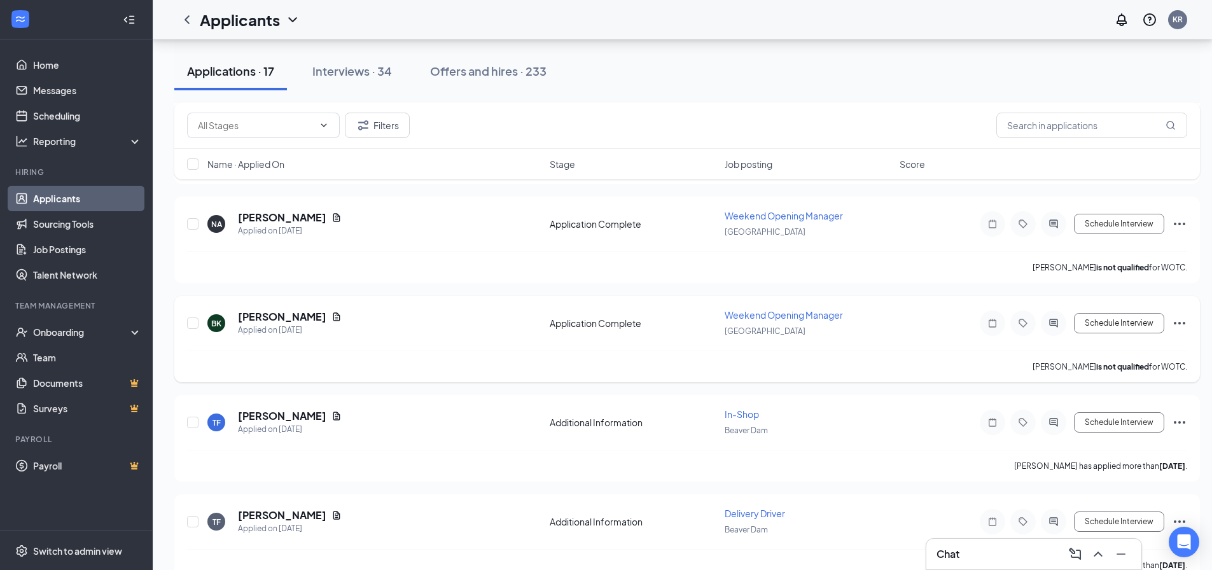
scroll to position [382, 0]
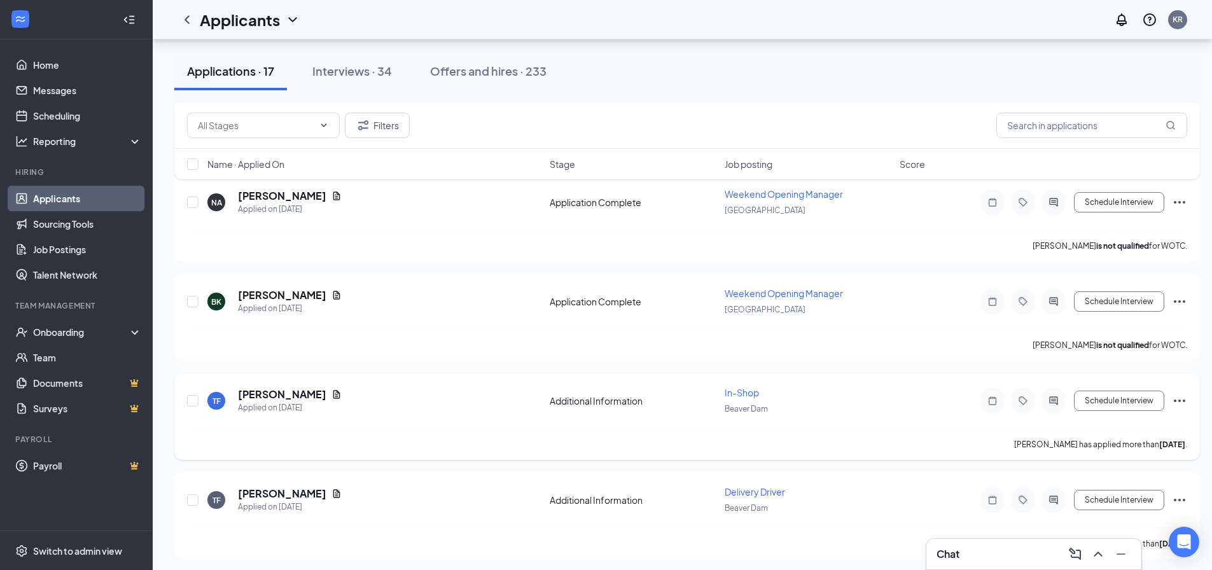
click at [1186, 400] on icon "Ellipses" at bounding box center [1179, 400] width 15 height 15
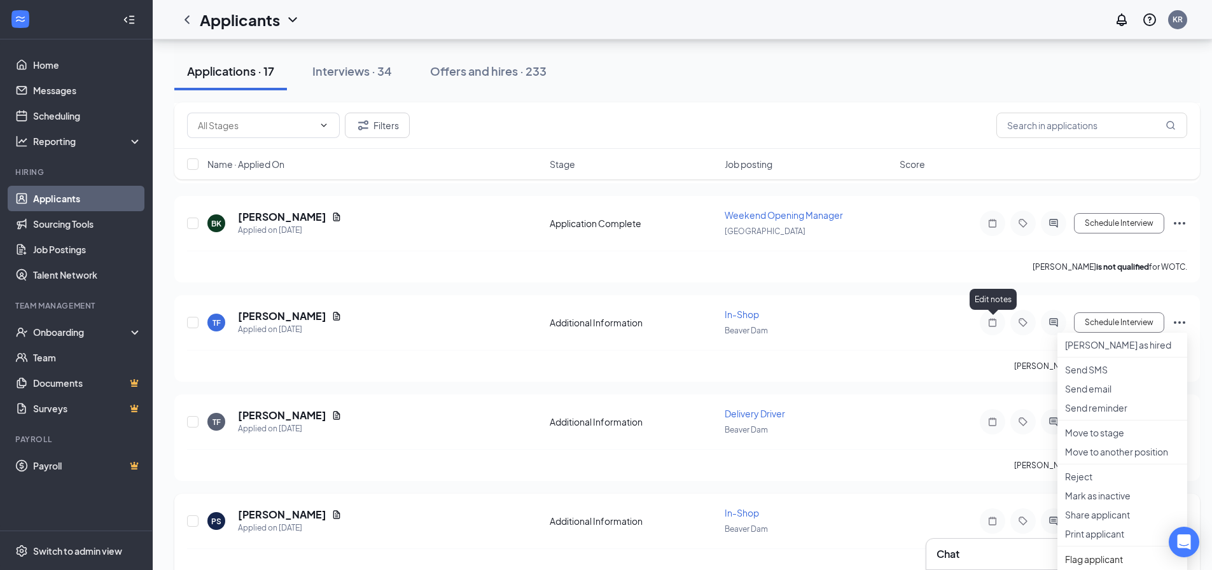
scroll to position [573, 0]
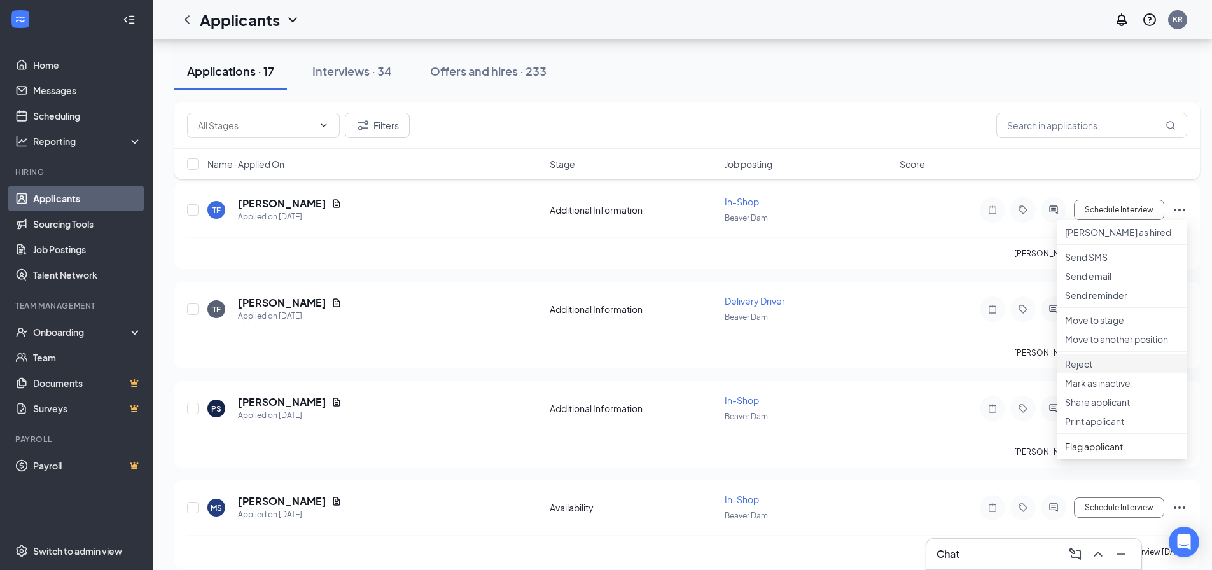
click at [1088, 374] on li "Reject" at bounding box center [1123, 363] width 130 height 19
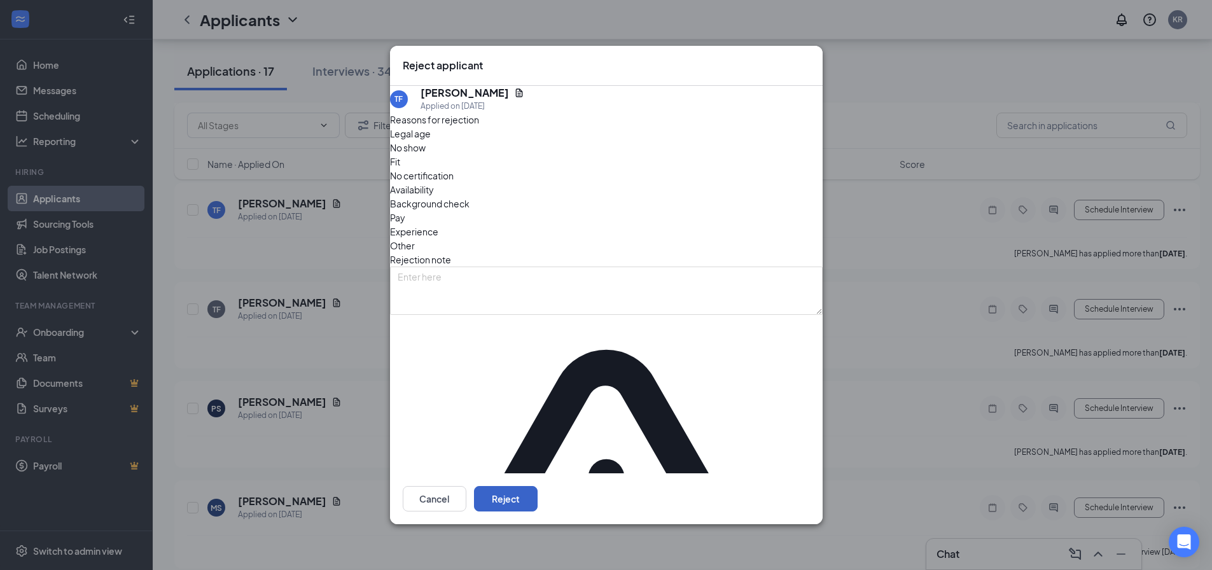
click at [538, 486] on button "Reject" at bounding box center [506, 498] width 64 height 25
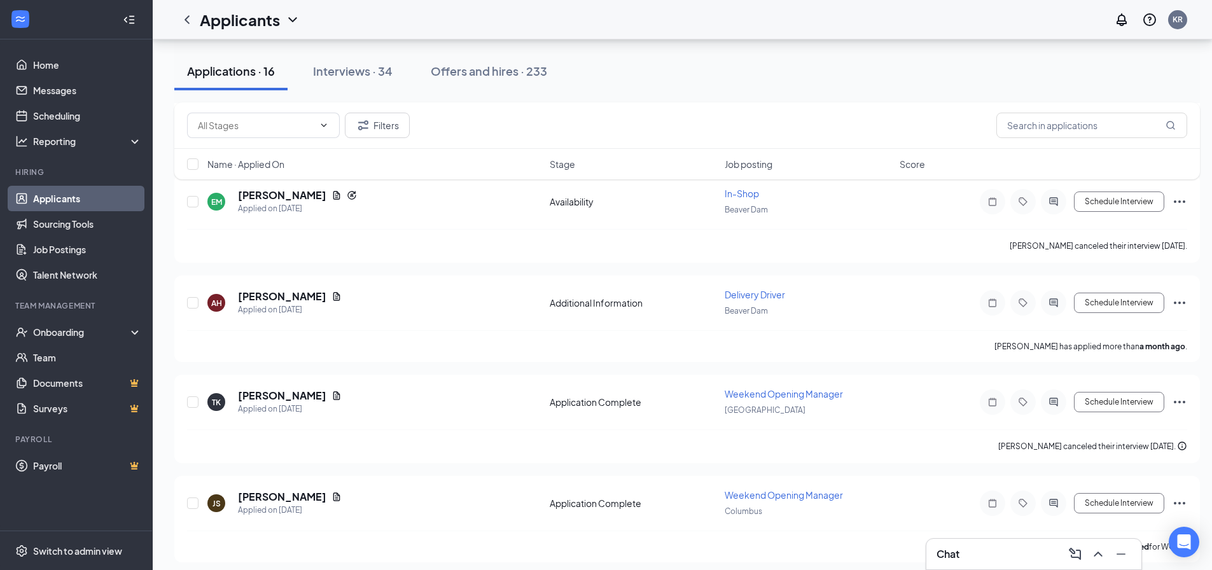
scroll to position [1287, 0]
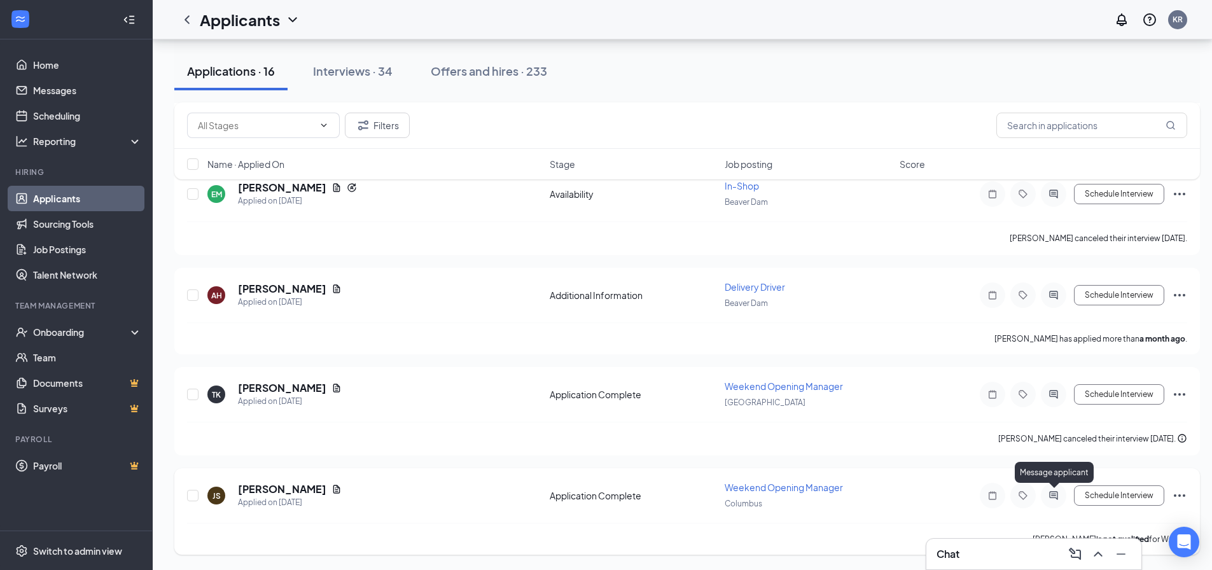
click at [1051, 494] on icon "ActiveChat" at bounding box center [1053, 496] width 15 height 10
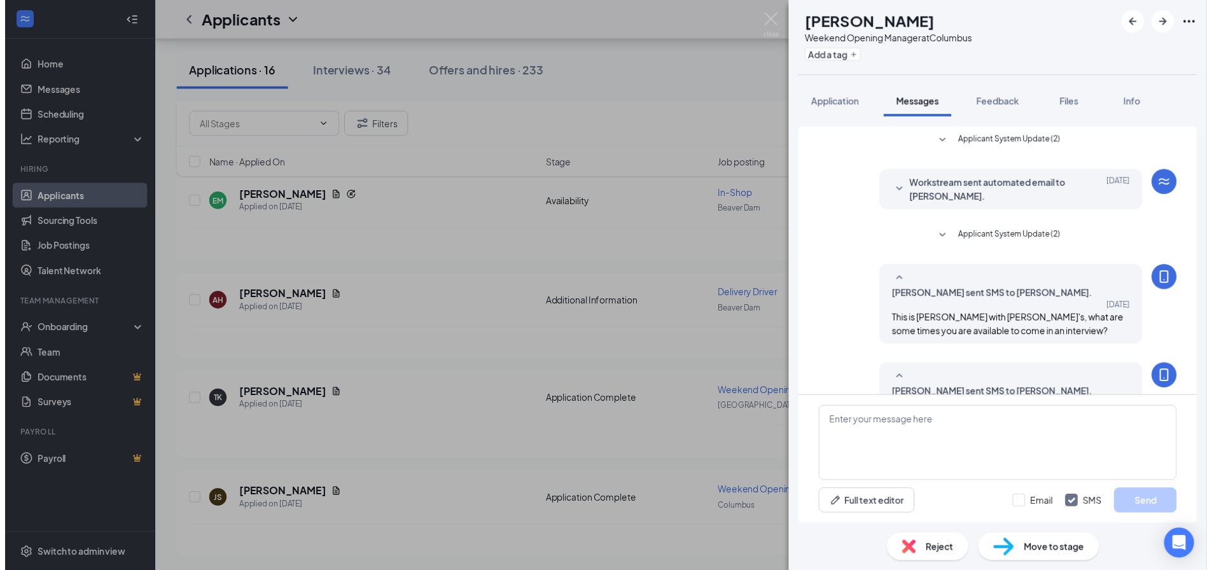
scroll to position [38, 0]
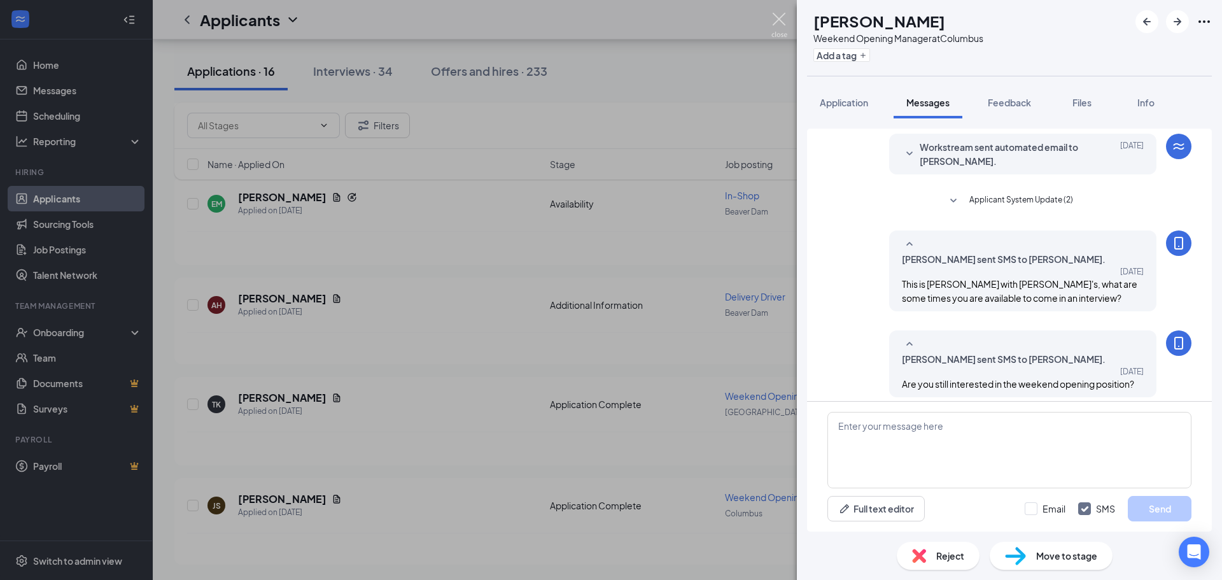
click at [779, 14] on img at bounding box center [779, 25] width 16 height 25
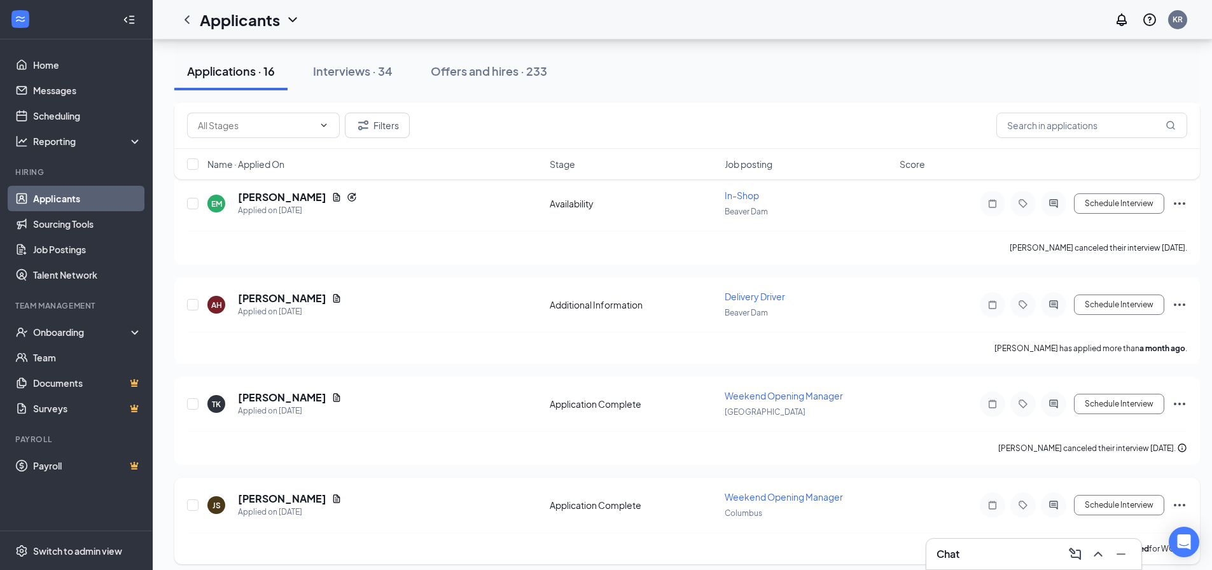
click at [1182, 502] on icon "Ellipses" at bounding box center [1179, 505] width 15 height 15
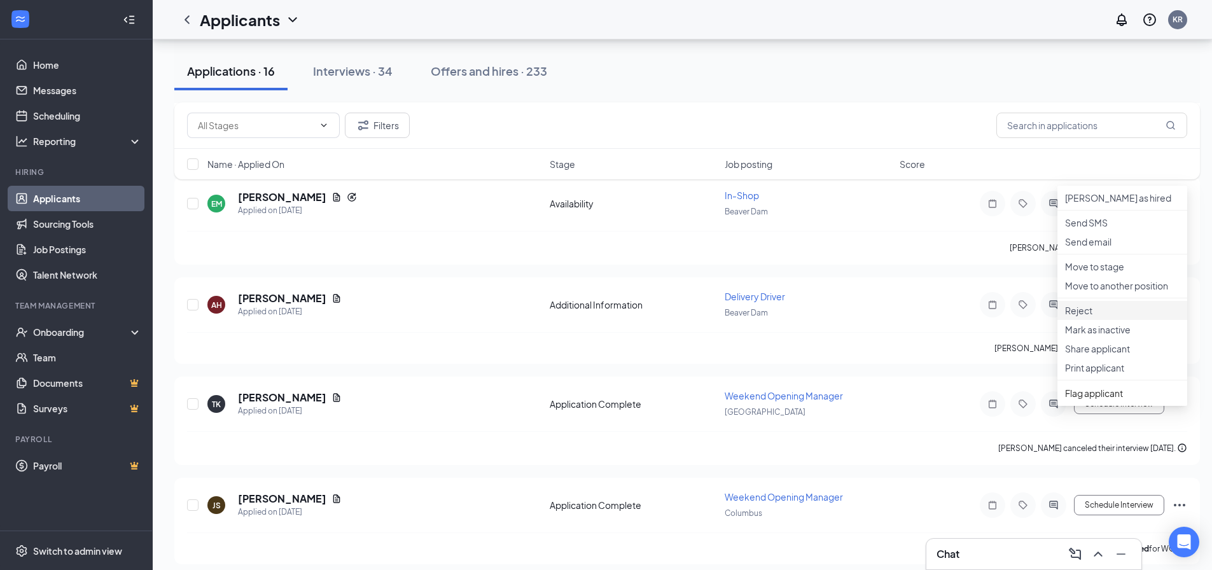
click at [1090, 317] on p "Reject" at bounding box center [1122, 310] width 115 height 13
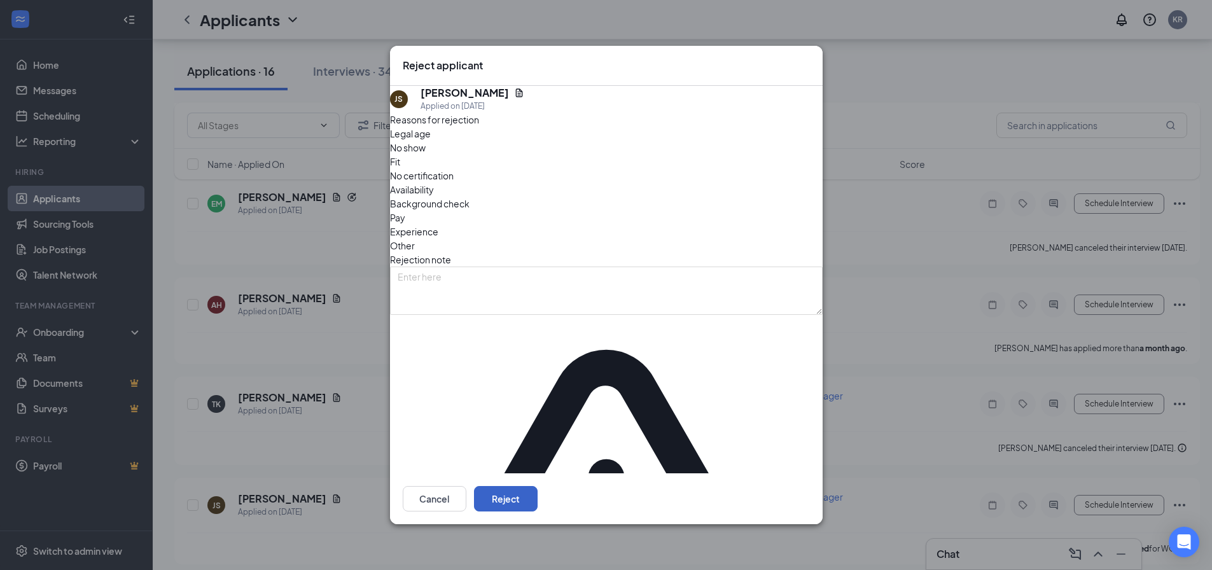
click at [538, 486] on button "Reject" at bounding box center [506, 498] width 64 height 25
